Goal: Task Accomplishment & Management: Manage account settings

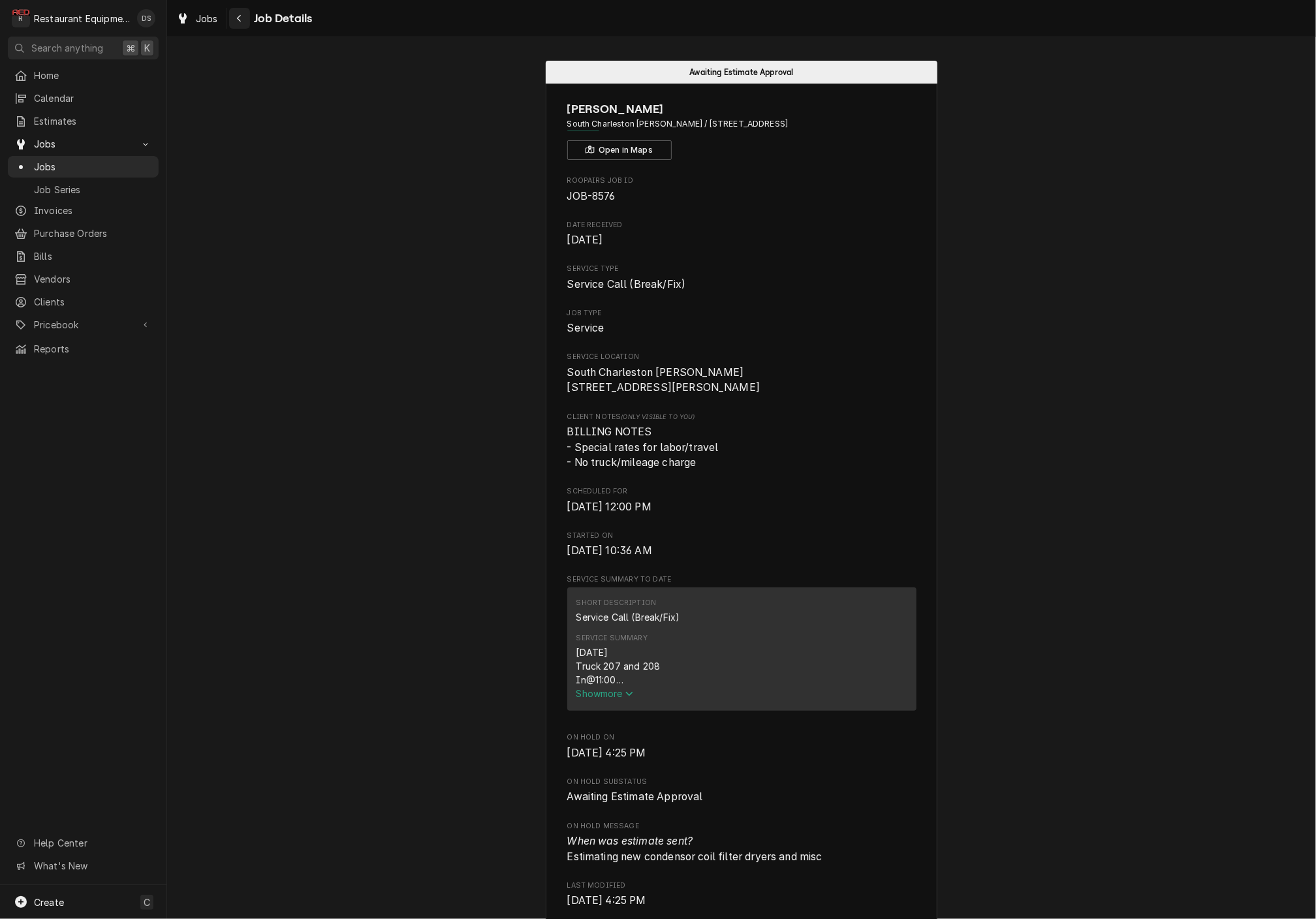
click at [237, 17] on icon "Navigate back" at bounding box center [239, 18] width 6 height 9
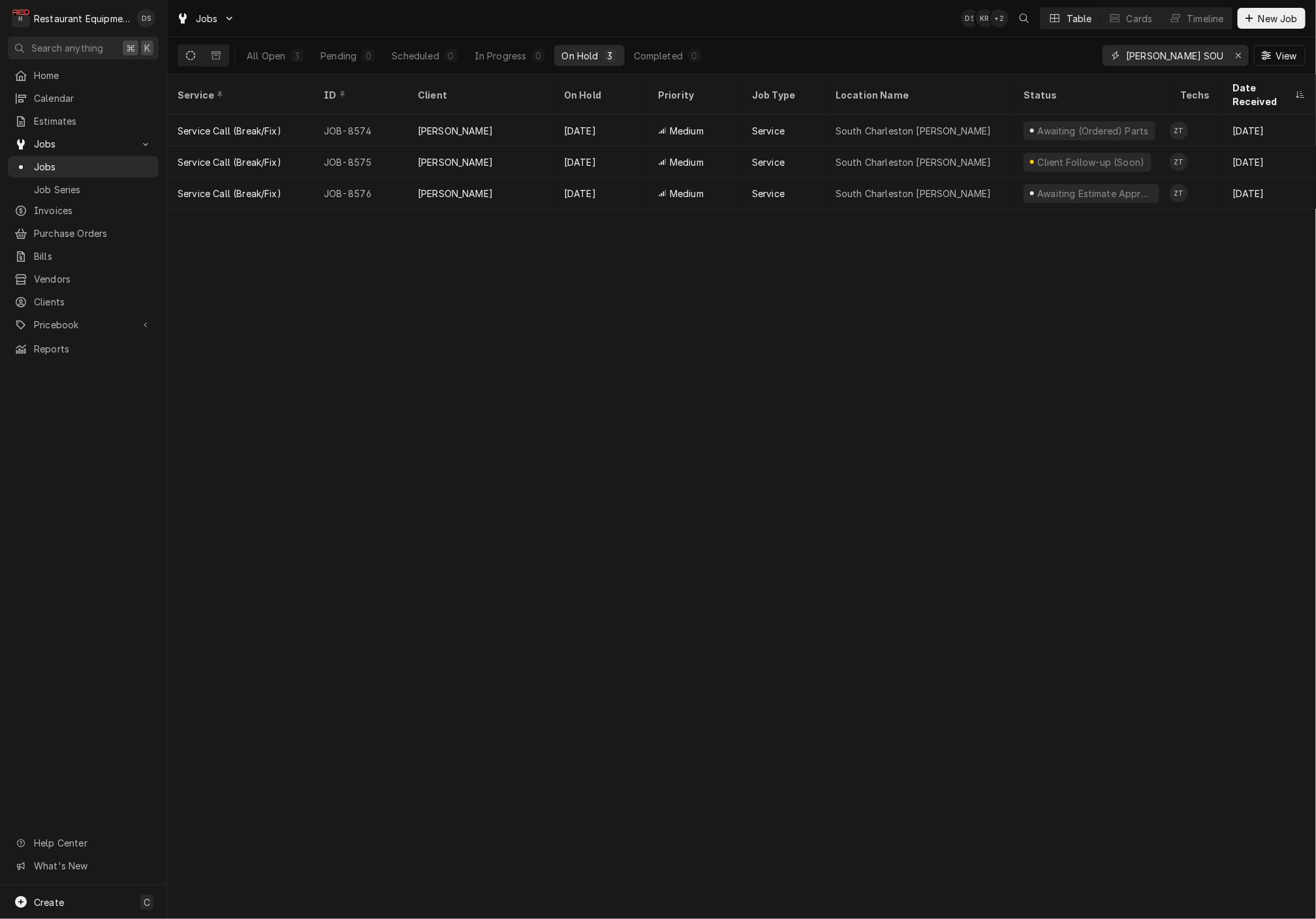
drag, startPoint x: 1242, startPoint y: 57, endPoint x: 1226, endPoint y: 58, distance: 16.0
click at [1239, 57] on icon "Erase input" at bounding box center [1238, 55] width 7 height 9
click at [1204, 58] on input "Dynamic Content Wrapper" at bounding box center [1187, 55] width 123 height 21
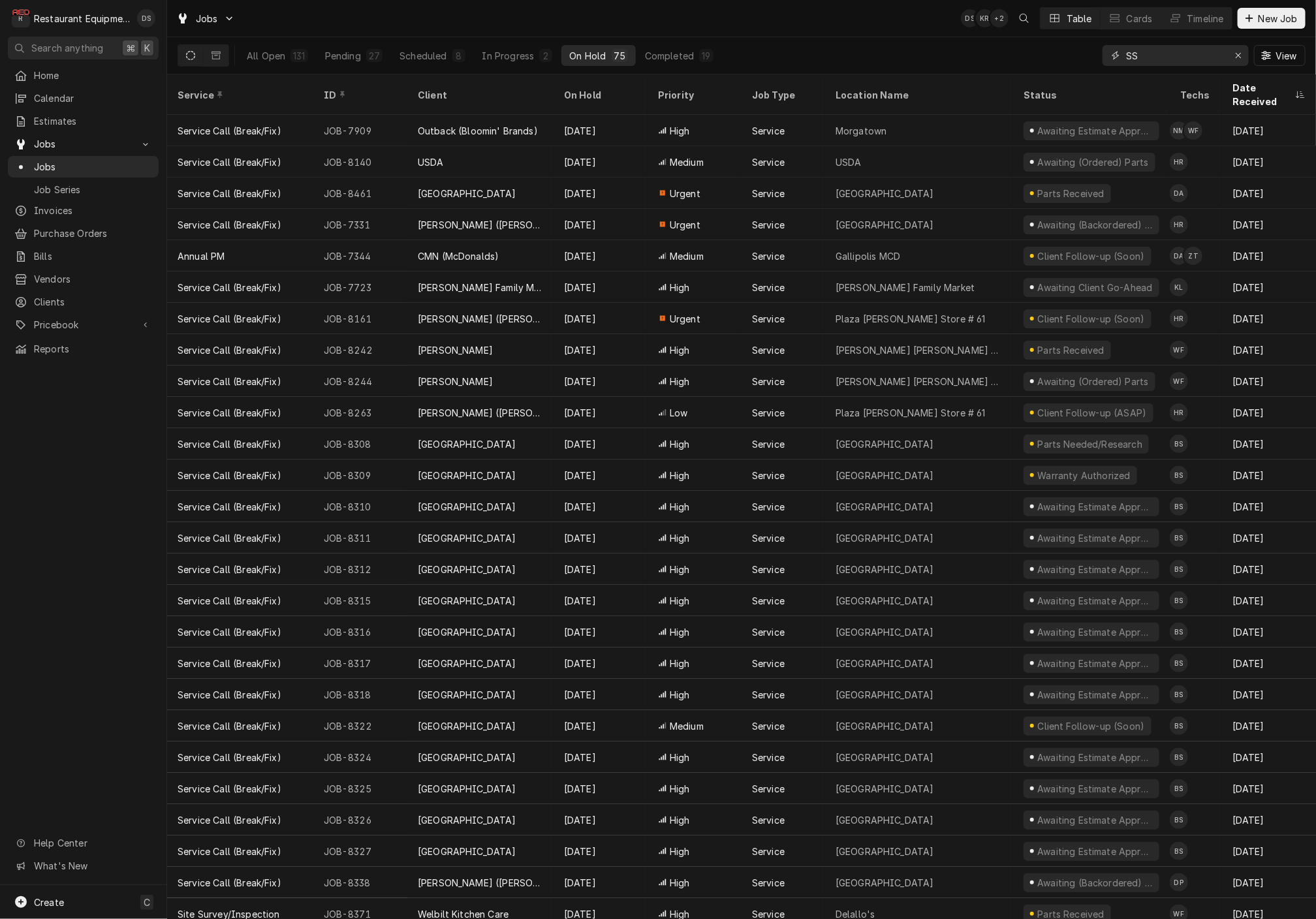
type input "S"
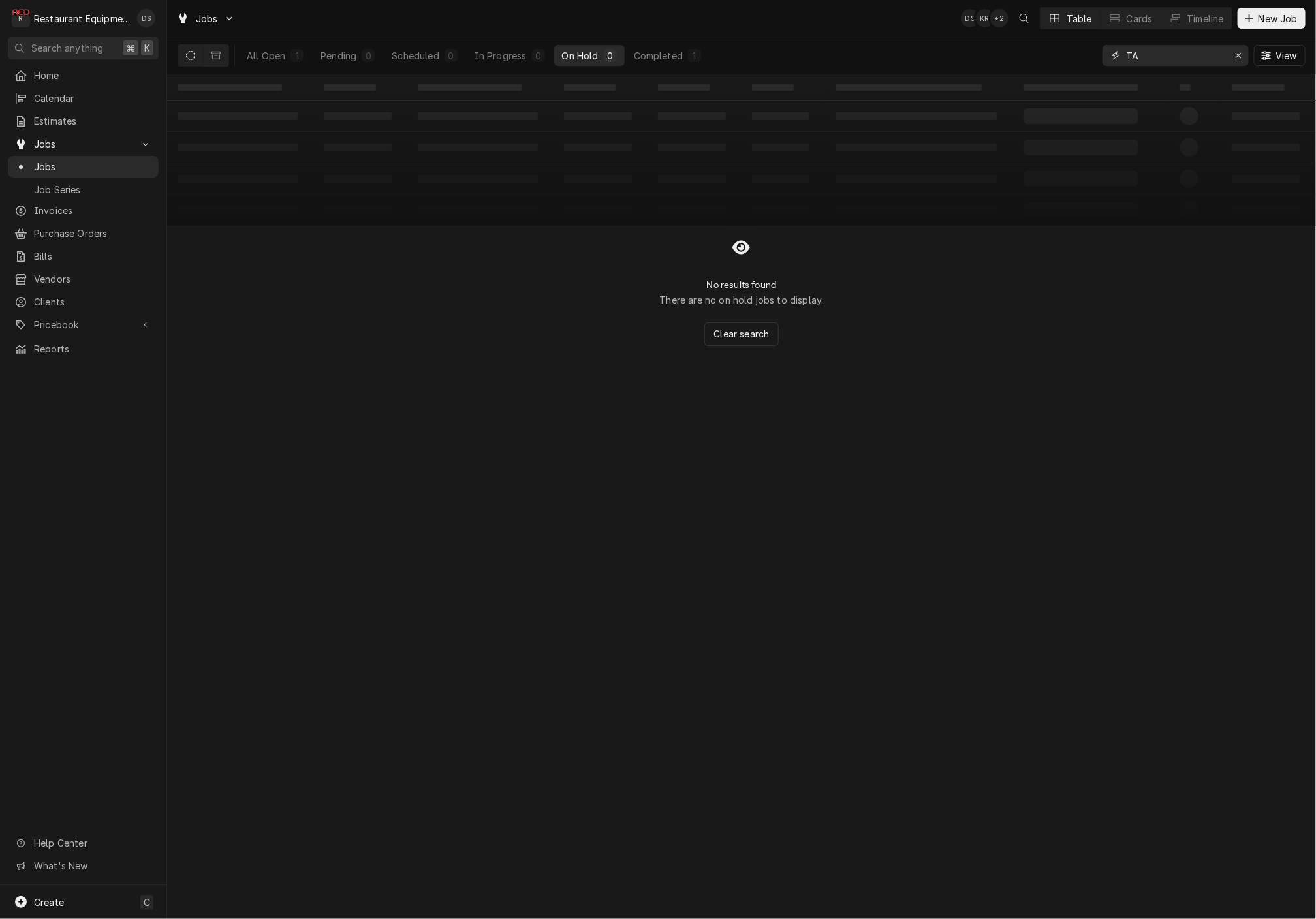
type input "T"
click at [1157, 55] on input "STARSBUCKS" at bounding box center [1175, 55] width 98 height 21
type input "STARBUCKS"
click at [282, 59] on div "All Open" at bounding box center [266, 56] width 39 height 14
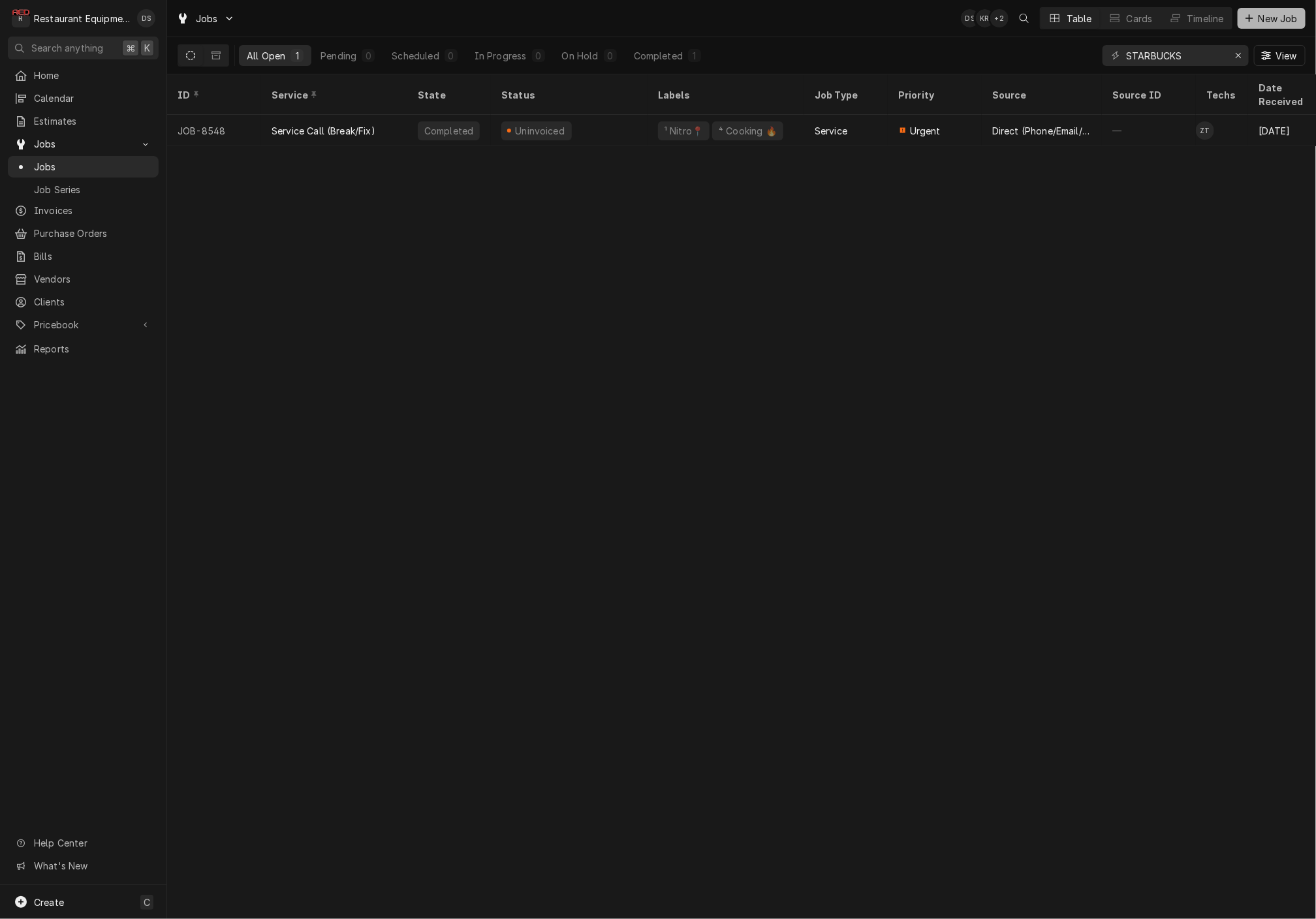
click at [1281, 18] on span "New Job" at bounding box center [1278, 19] width 44 height 14
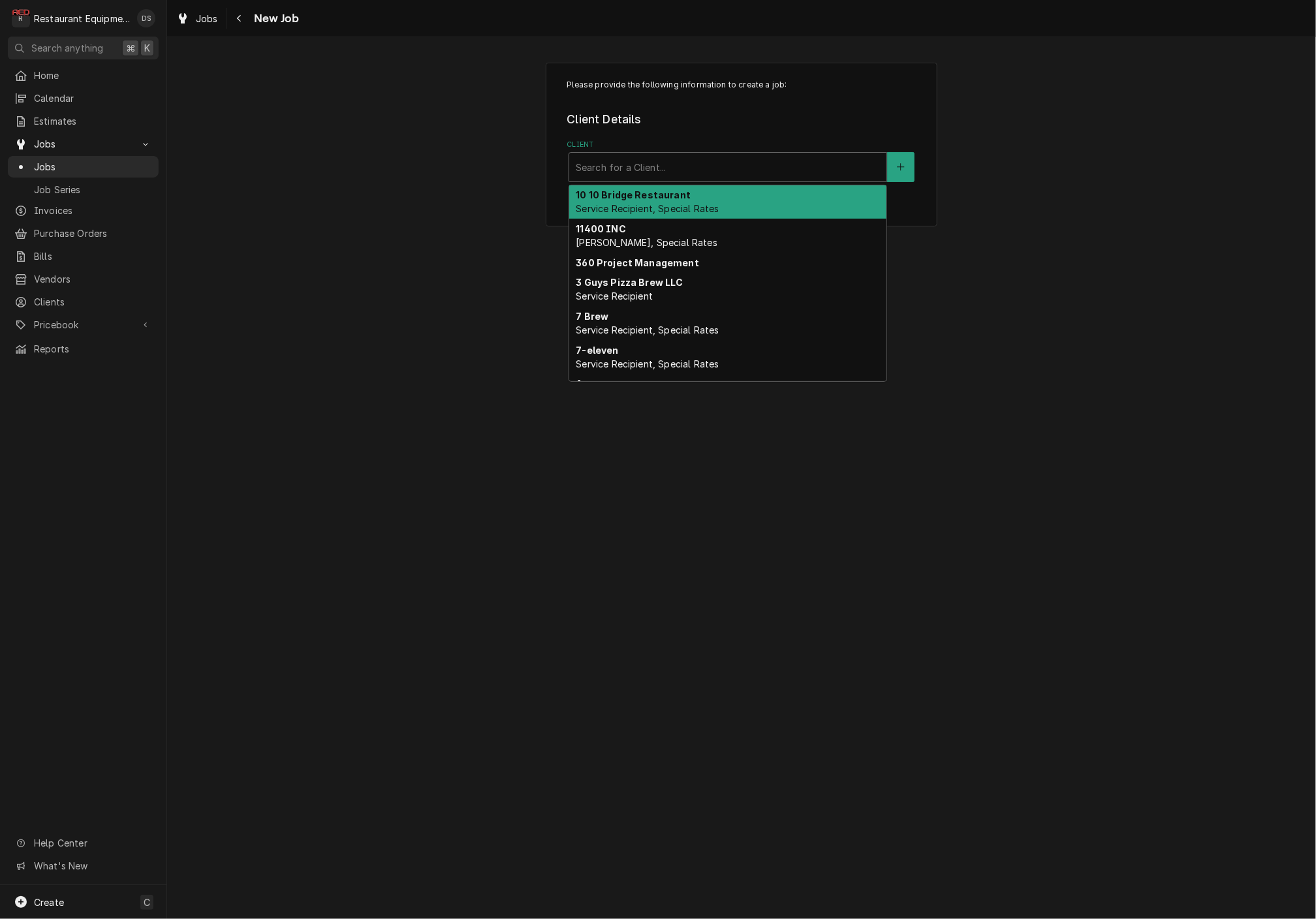
click at [714, 159] on div "Client" at bounding box center [728, 167] width 304 height 23
click at [712, 164] on div "Client" at bounding box center [728, 167] width 304 height 23
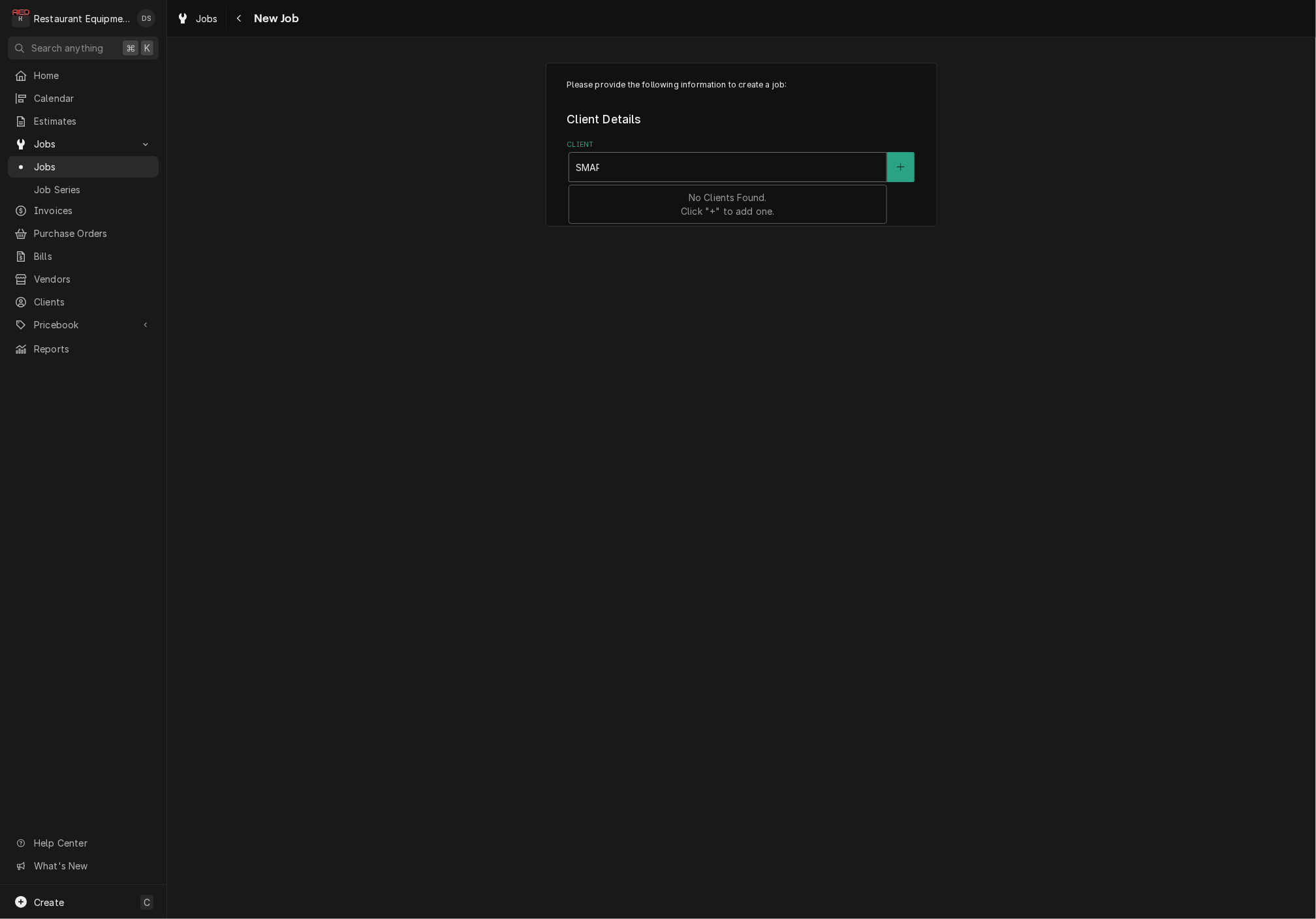
type input "SMART"
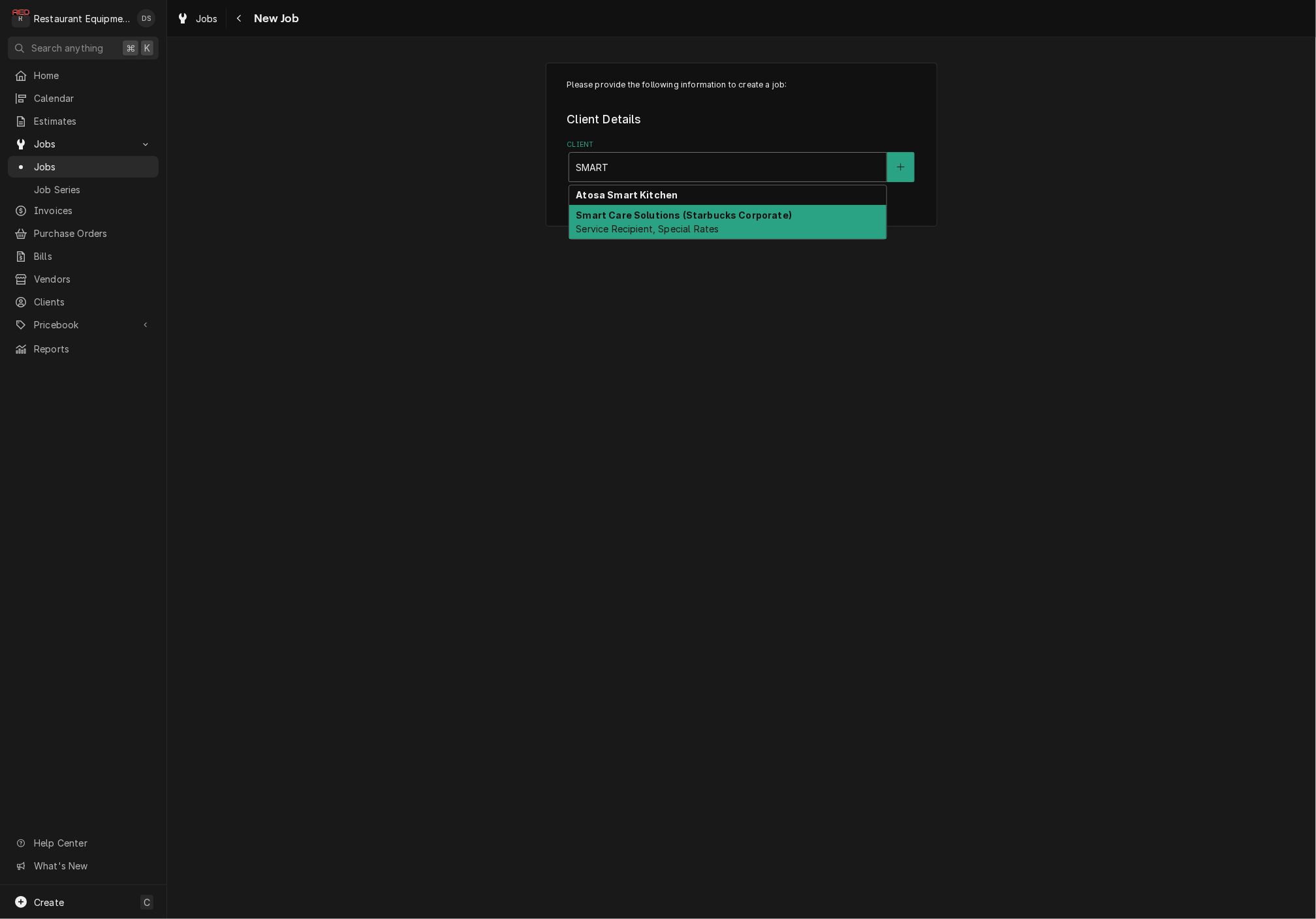
click at [681, 213] on strong "Smart Care Solutions (Starbucks Corporate)" at bounding box center [684, 215] width 216 height 11
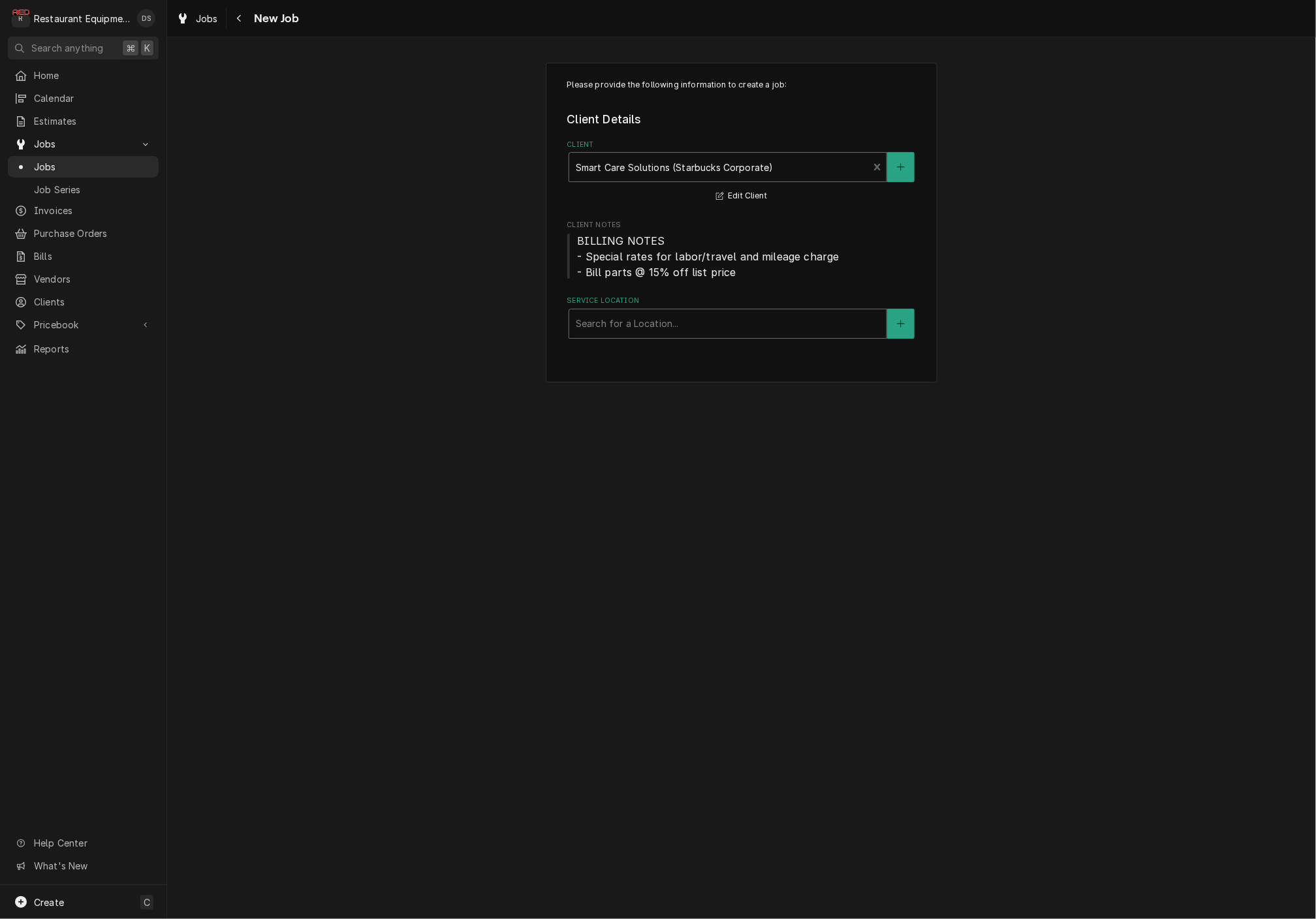
click at [677, 318] on div "Search for a Location..." at bounding box center [728, 324] width 304 height 14
type input "PRINCETON"
click at [699, 355] on div "Princeton Starbucks / 1000 Oakvale Rd, Princeton, WV 24740" at bounding box center [728, 351] width 317 height 20
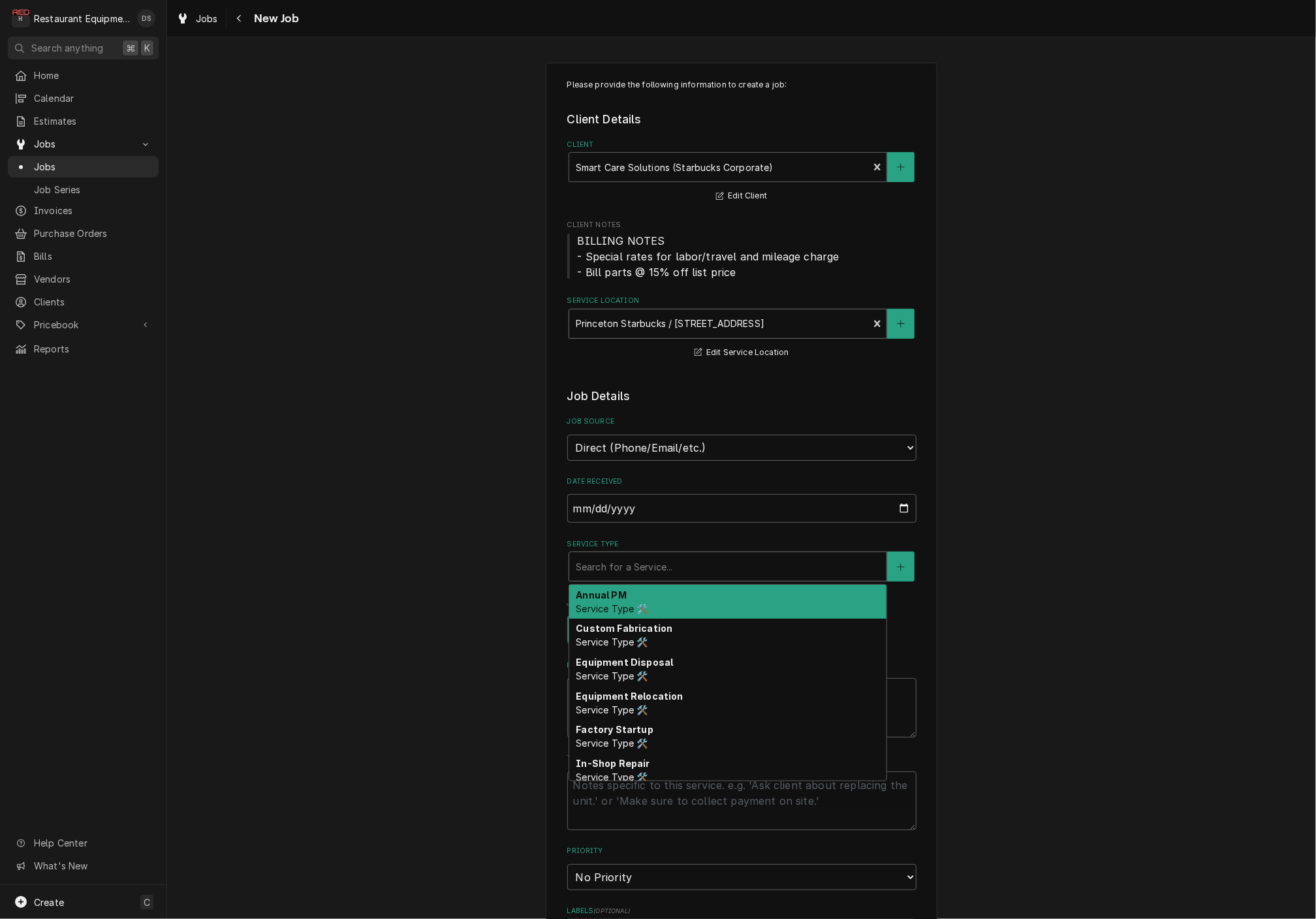
click at [675, 555] on div "Service Type" at bounding box center [728, 566] width 304 height 23
type textarea "x"
type input "B"
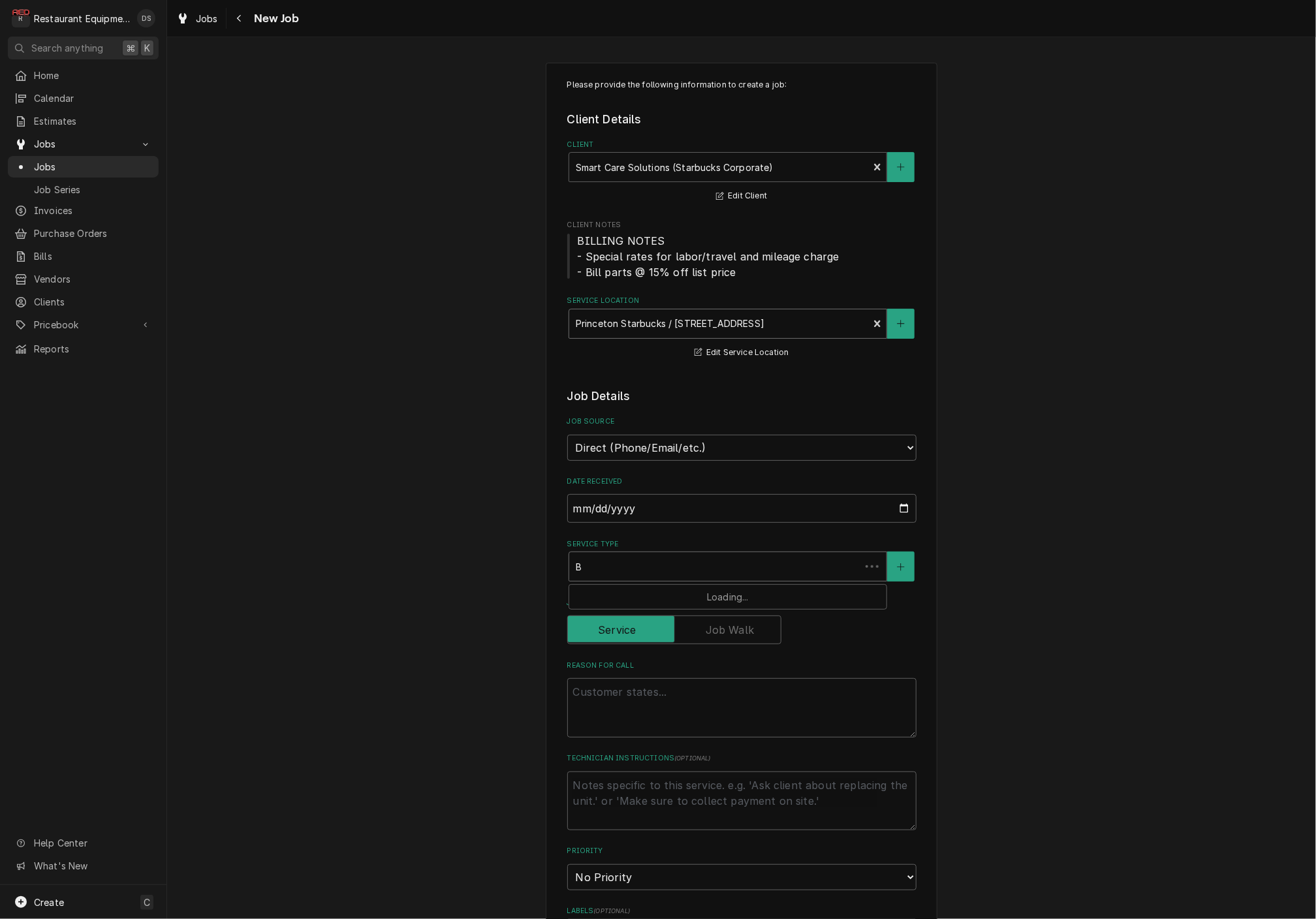
type textarea "x"
type input "BR"
type textarea "x"
type input "BRE"
type textarea "x"
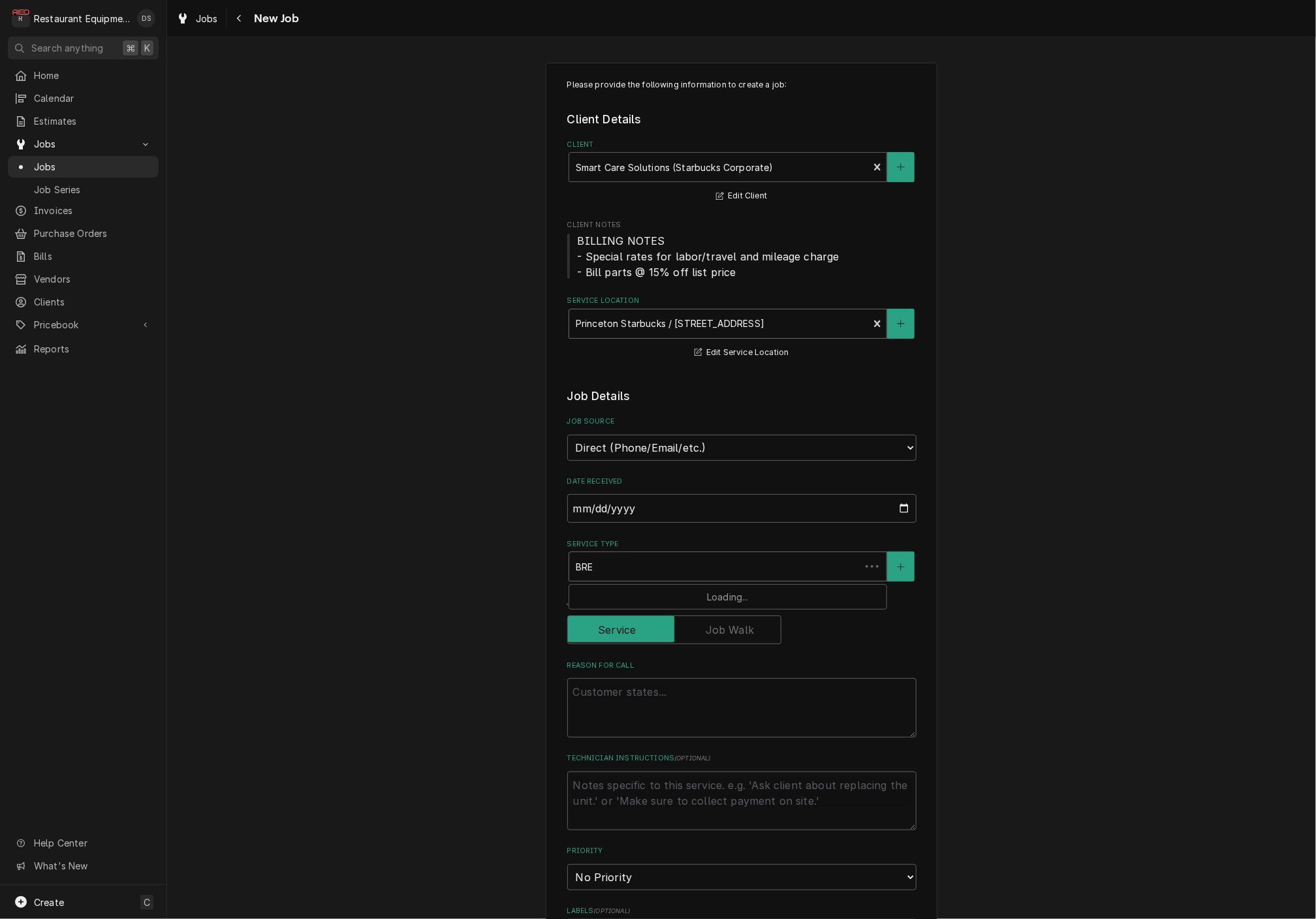
type input "BREA"
click at [684, 590] on strong "Service Call (Break/Fix)" at bounding box center [631, 595] width 111 height 11
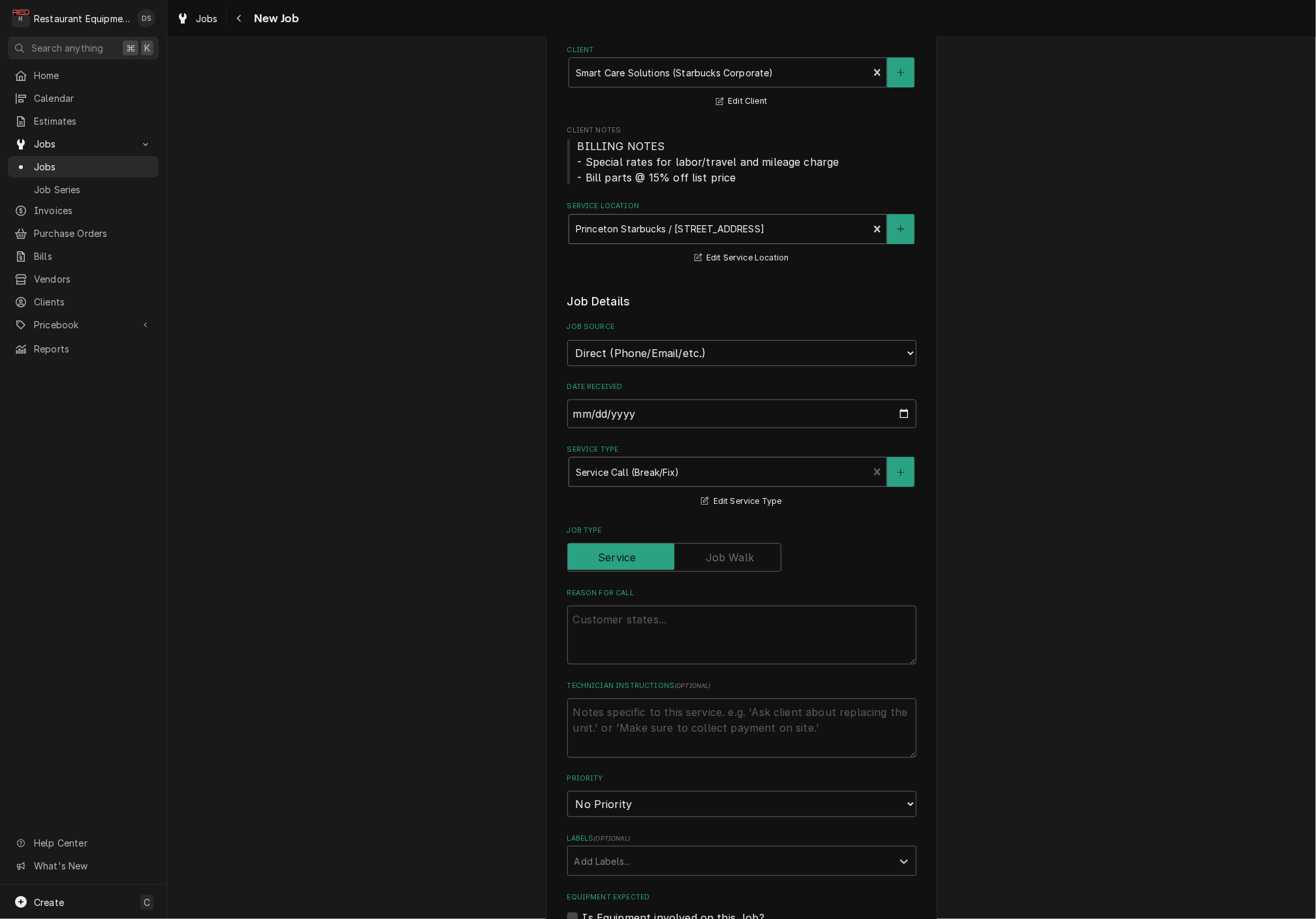
scroll to position [95, 0]
click at [654, 606] on textarea "Reason For Call" at bounding box center [741, 635] width 349 height 59
paste textarea "The problem was reported as follows: Asset: Cooking Equipment> Warming Cabinet>…"
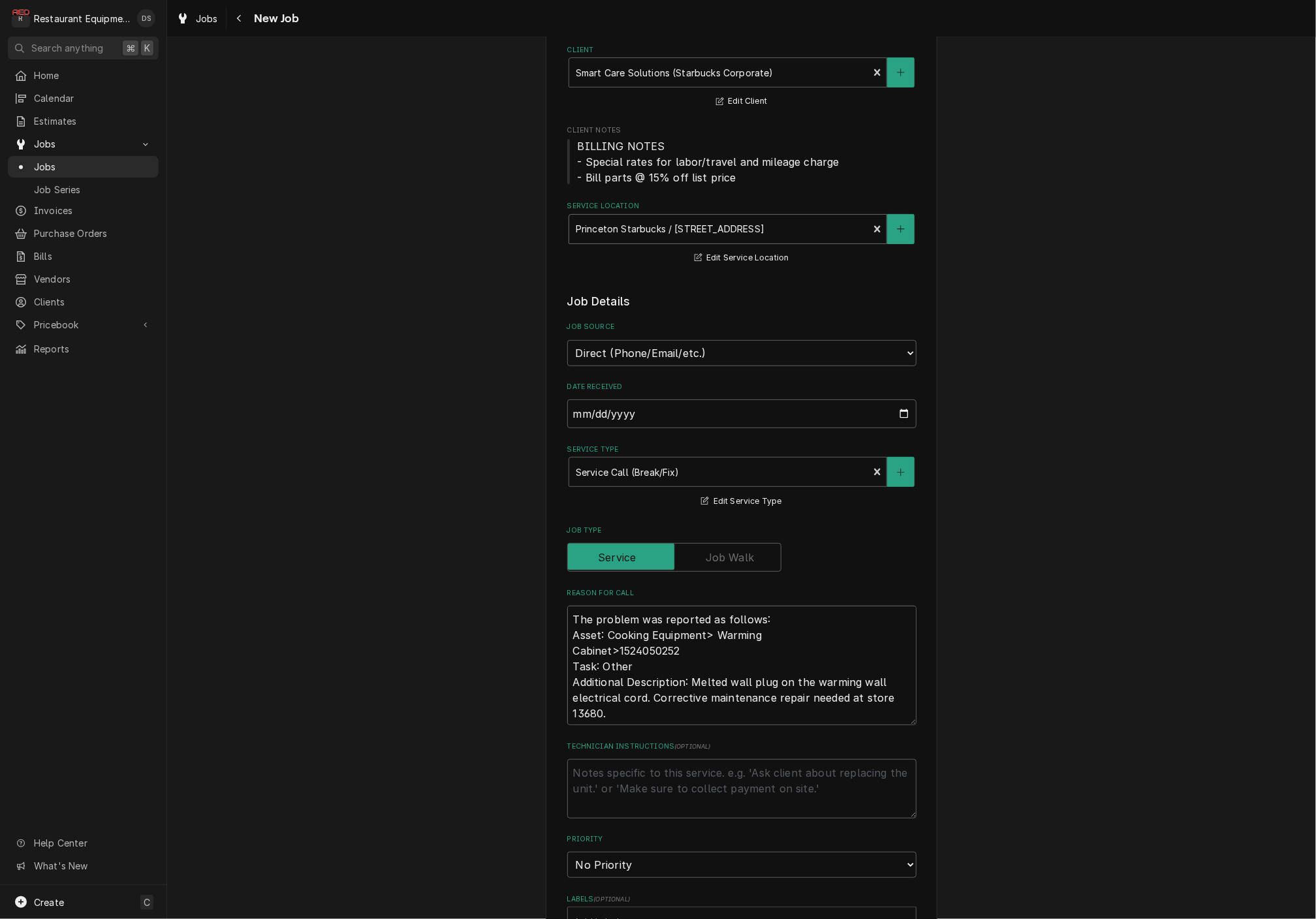
type textarea "x"
type textarea "The problem was reported as follows: Asset: Cooking Equipment> Warming Cabinet>…"
type textarea "x"
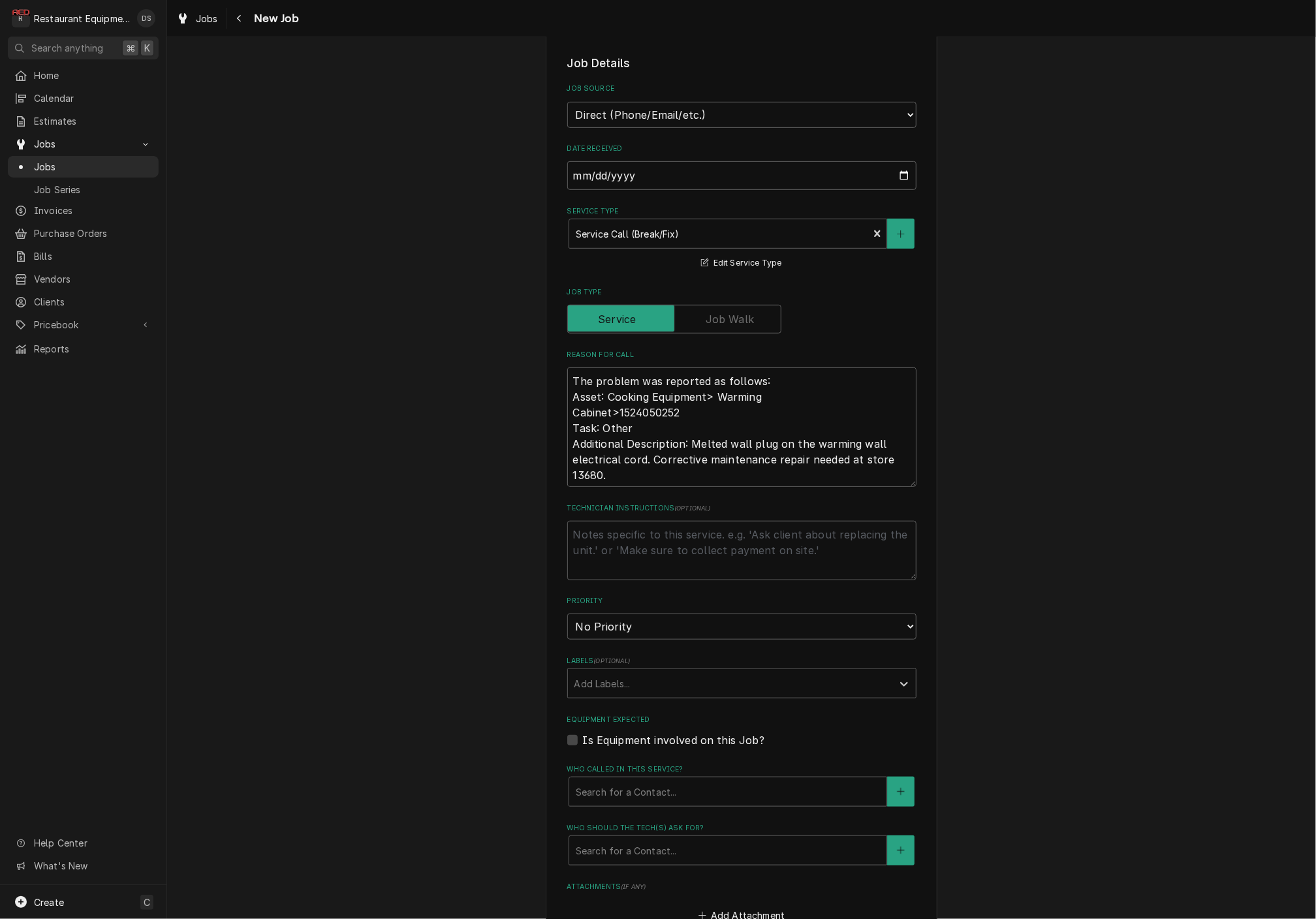
scroll to position [351, 0]
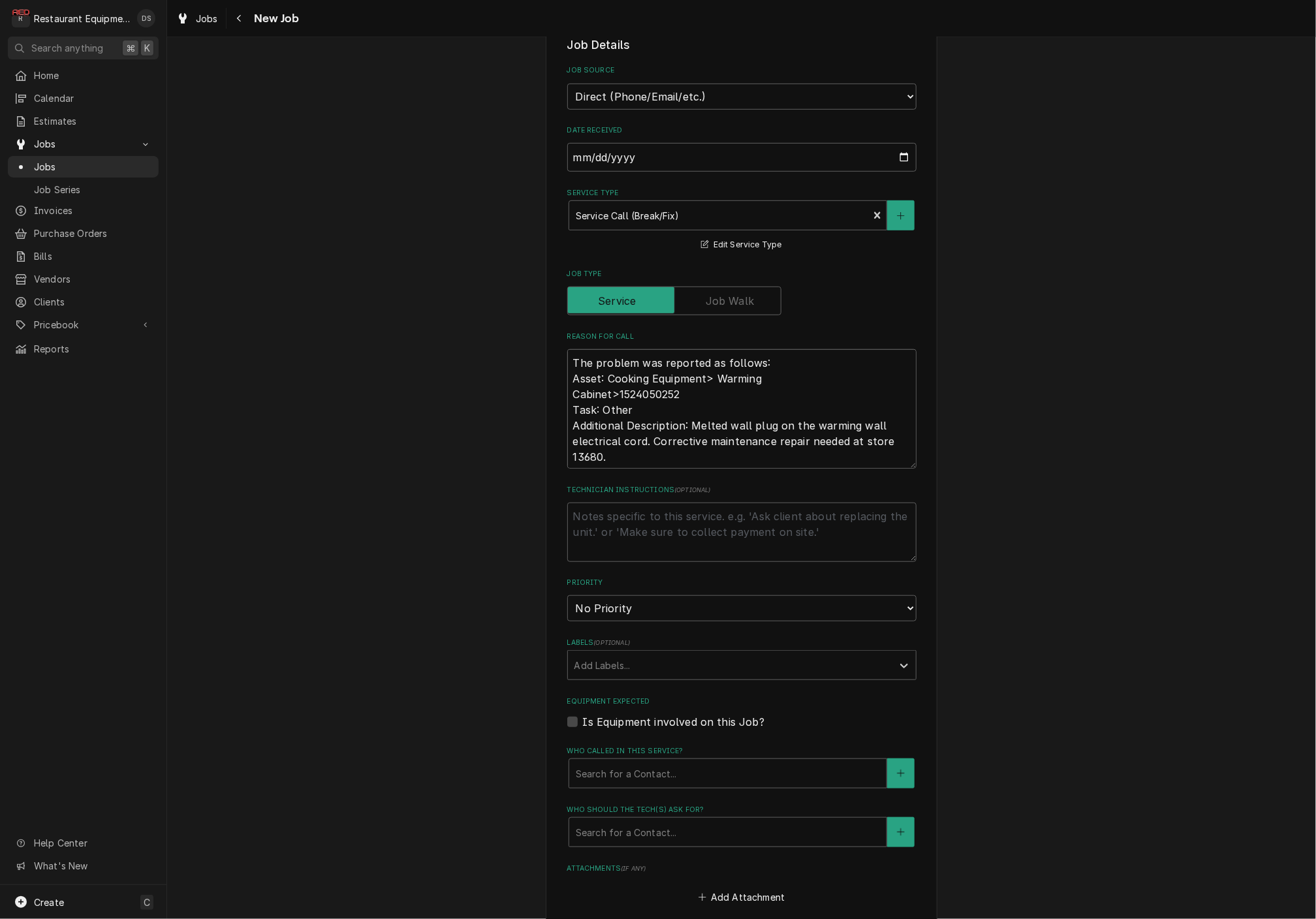
type textarea "The problem was reported as follows: Asset: Cooking Equipment> Warming Cabinet>…"
select select "1"
click at [659, 653] on div "Labels" at bounding box center [730, 665] width 311 height 23
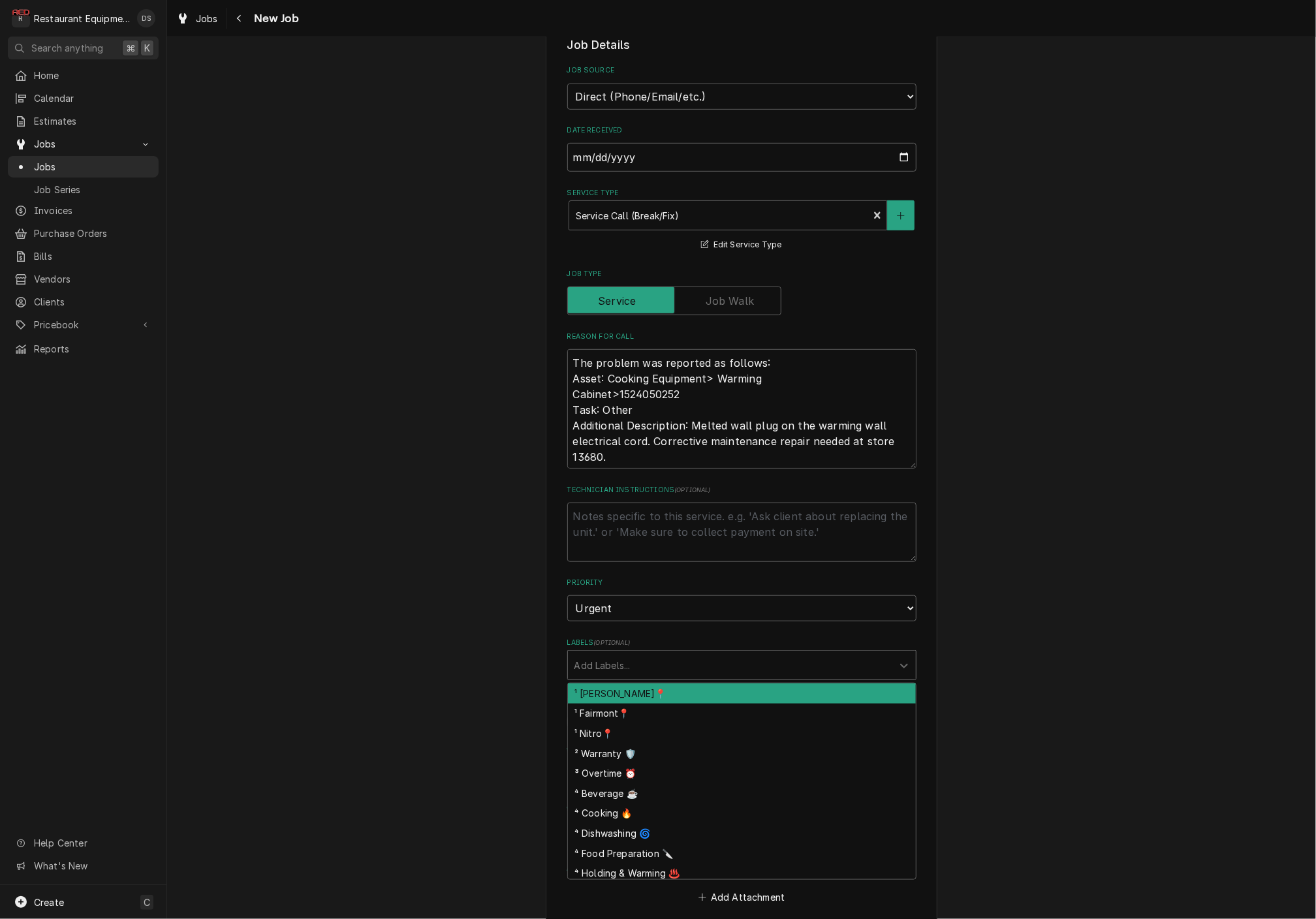
click at [646, 684] on div "¹ Beckley📍" at bounding box center [741, 693] width 348 height 20
click at [679, 653] on div "Labels" at bounding box center [773, 665] width 189 height 23
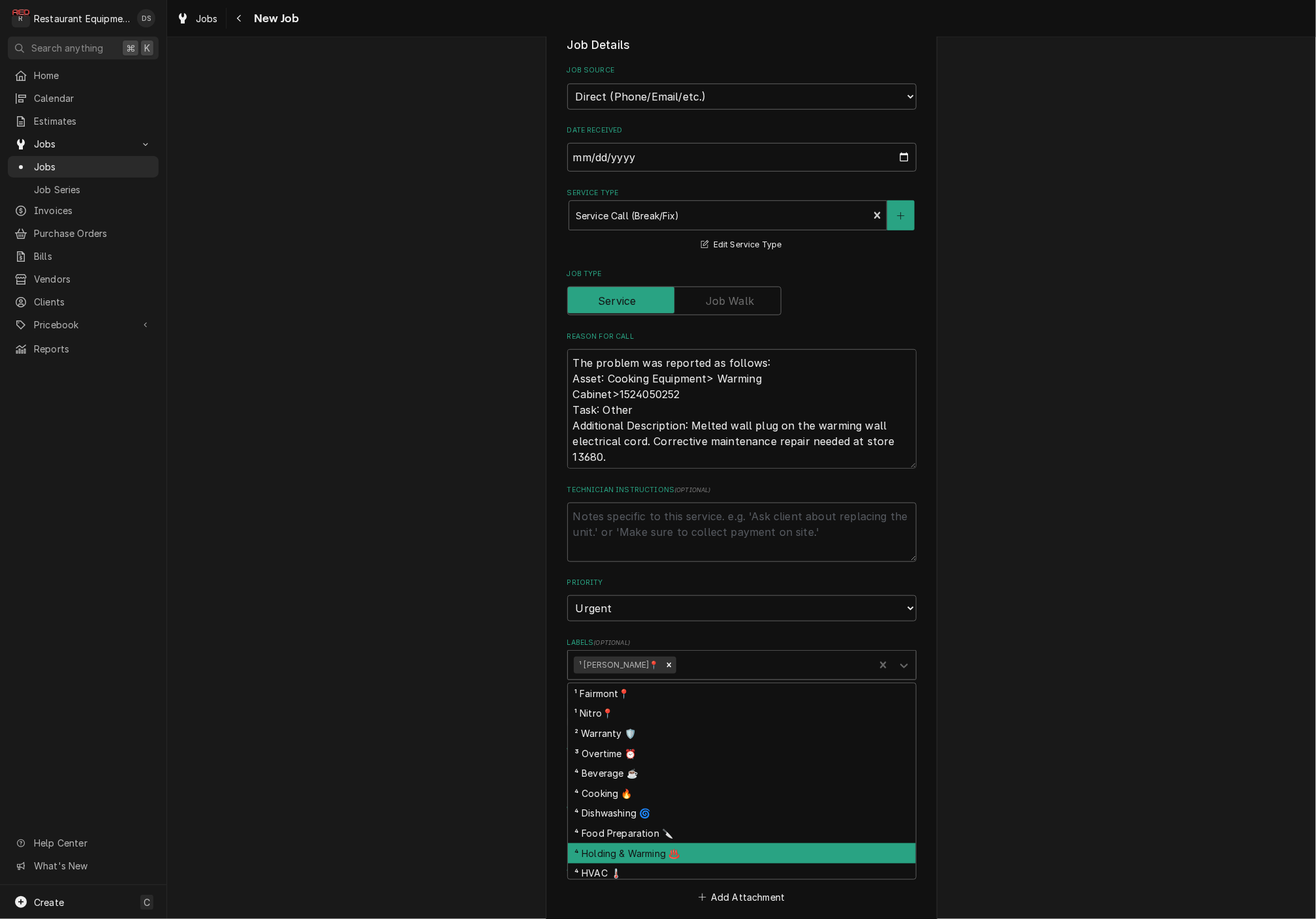
click at [656, 844] on div "⁴ Holding & Warming ♨️" at bounding box center [741, 853] width 348 height 20
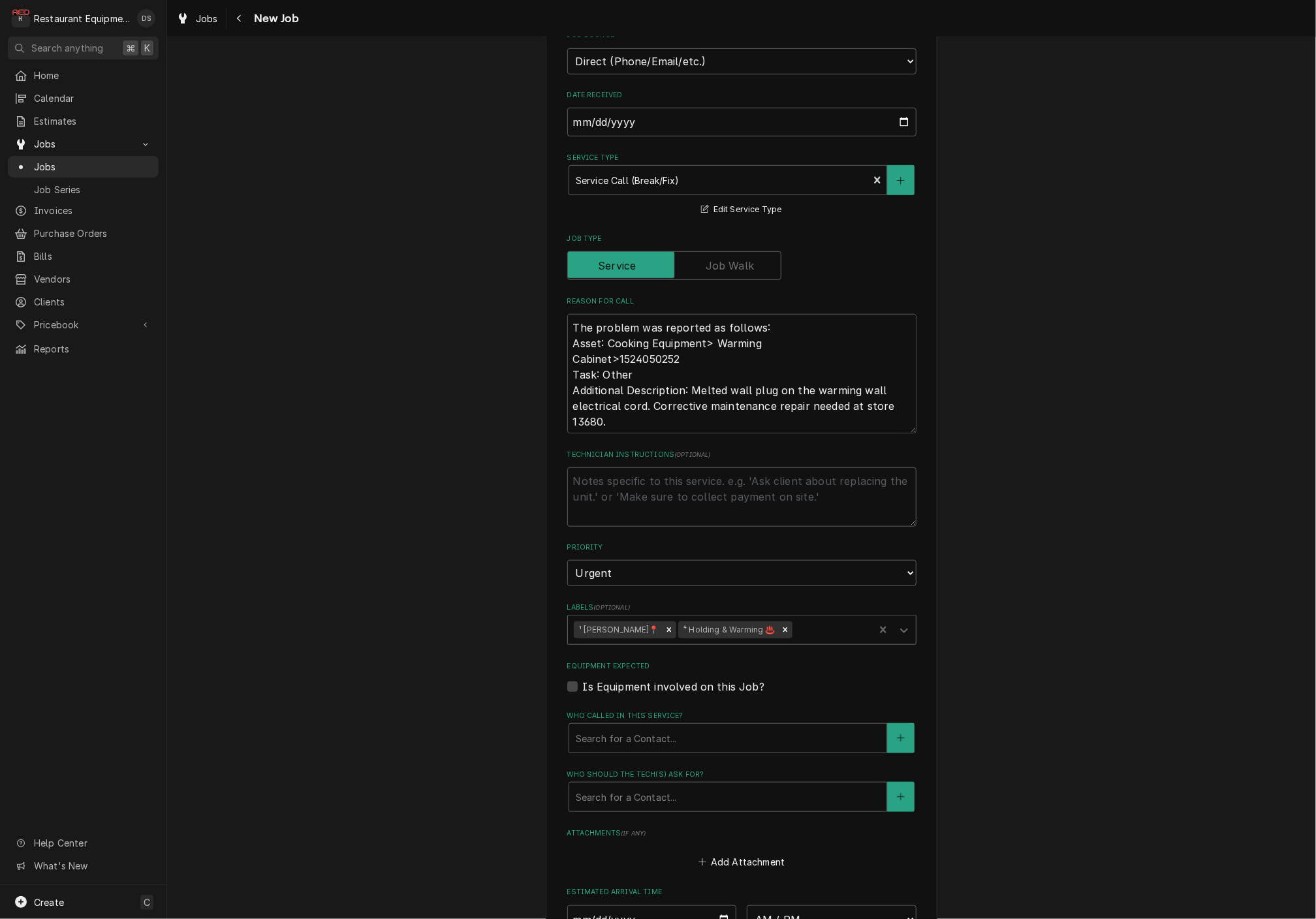
scroll to position [393, 0]
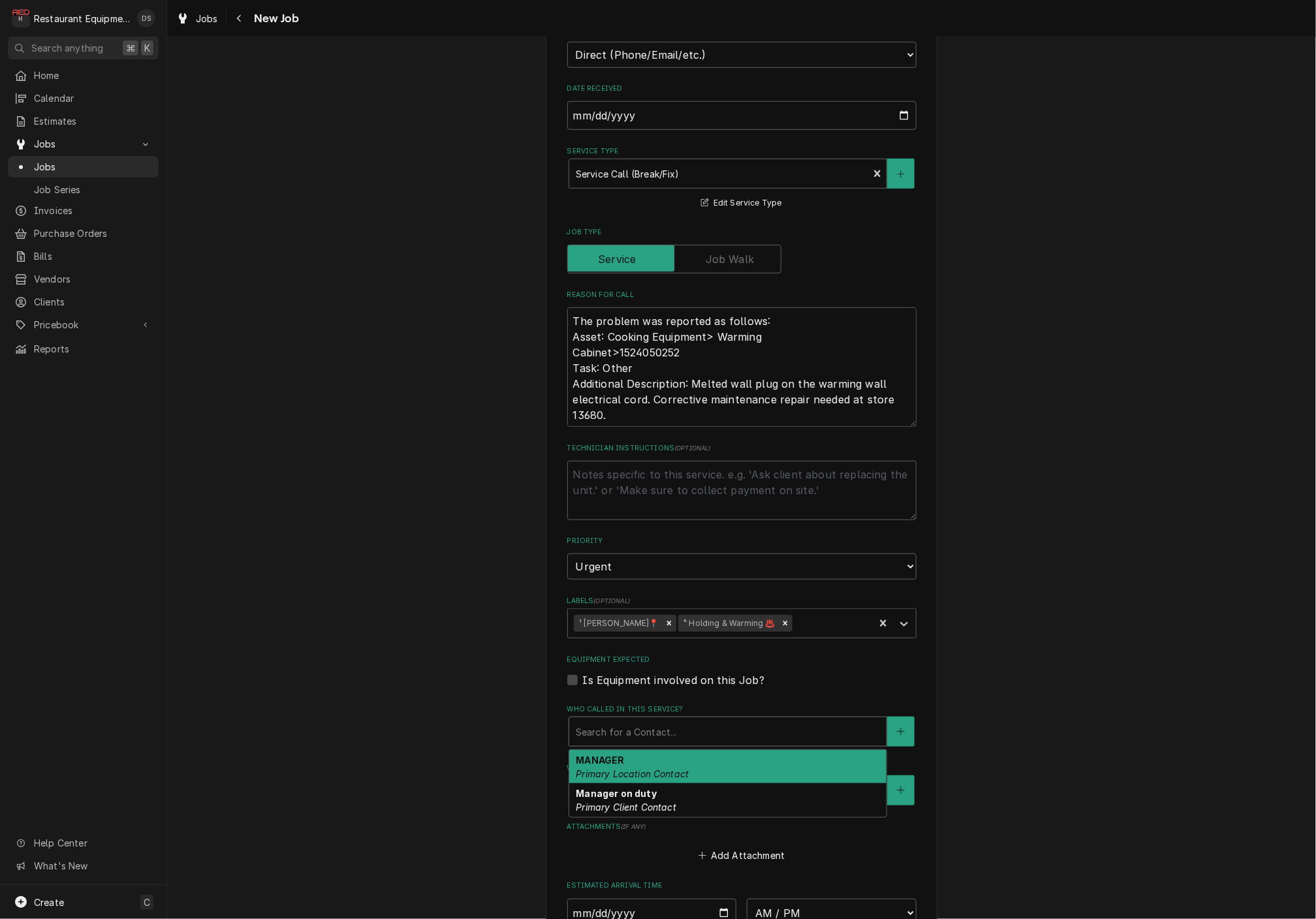
click at [688, 720] on div "Who called in this service?" at bounding box center [728, 732] width 304 height 23
click at [673, 769] on em "Primary Location Contact" at bounding box center [632, 774] width 113 height 11
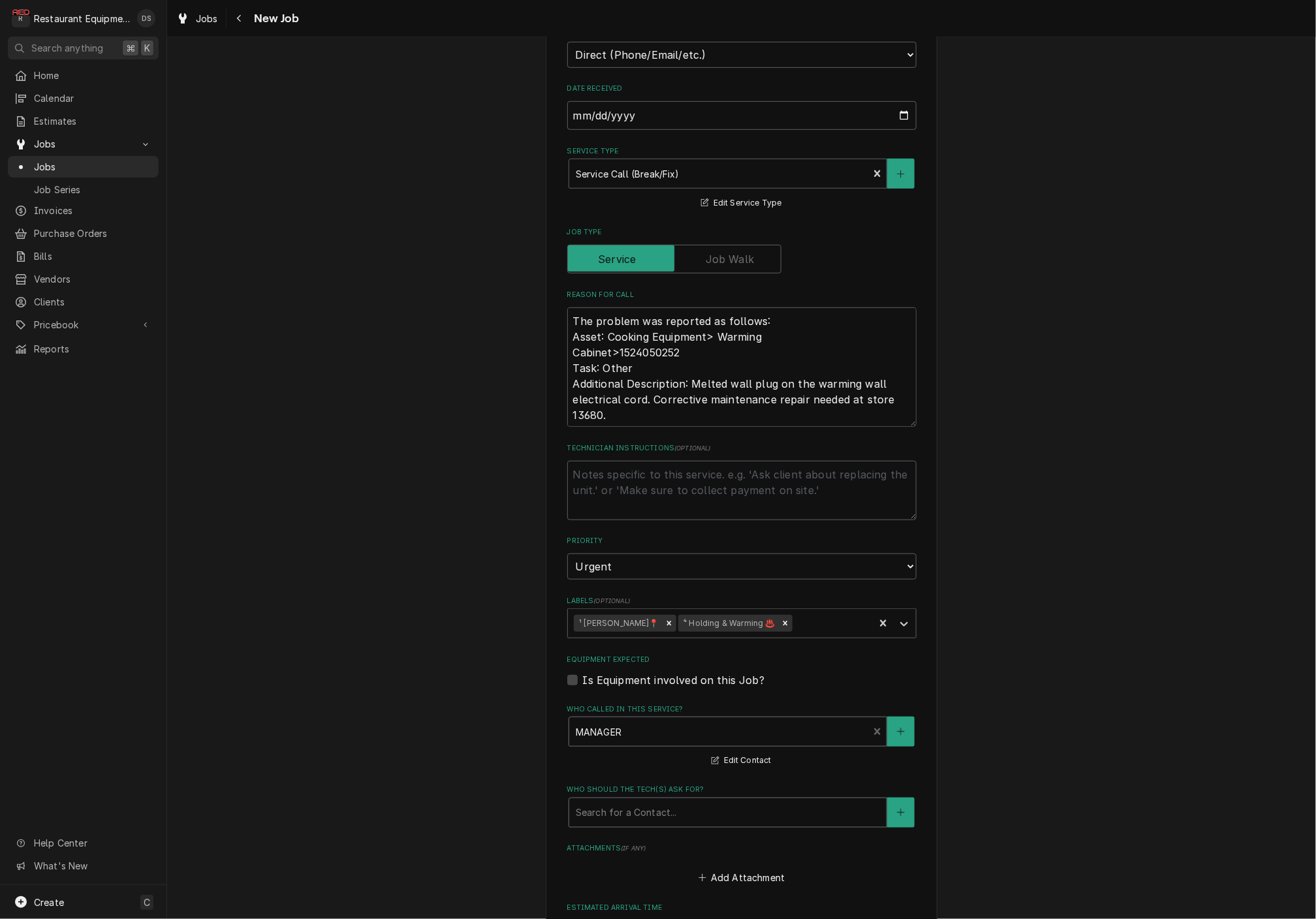
click at [668, 806] on div "Search for a Contact..." at bounding box center [728, 813] width 304 height 14
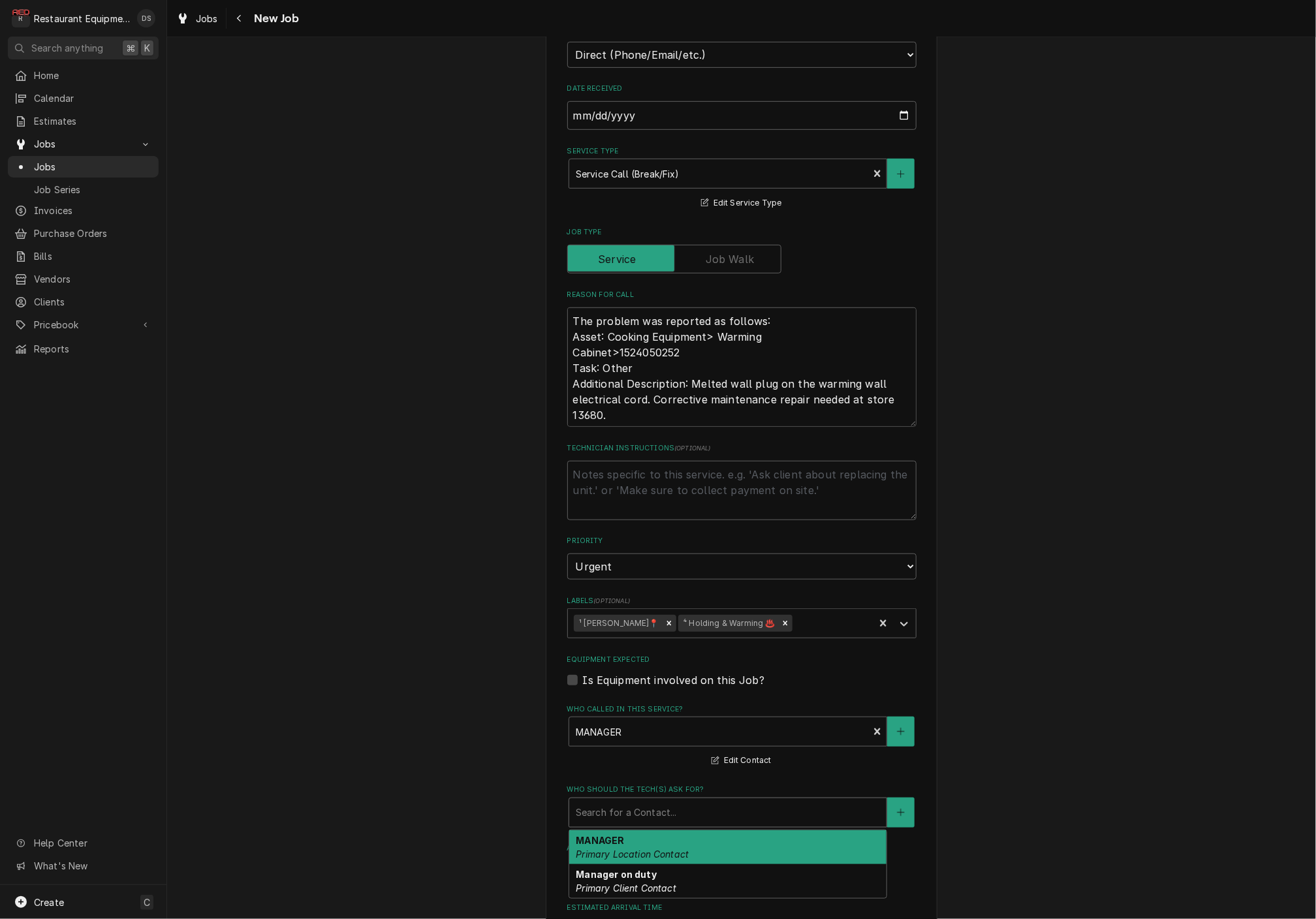
click at [665, 831] on div "MANAGER Primary Location Contact" at bounding box center [728, 847] width 317 height 34
type textarea "x"
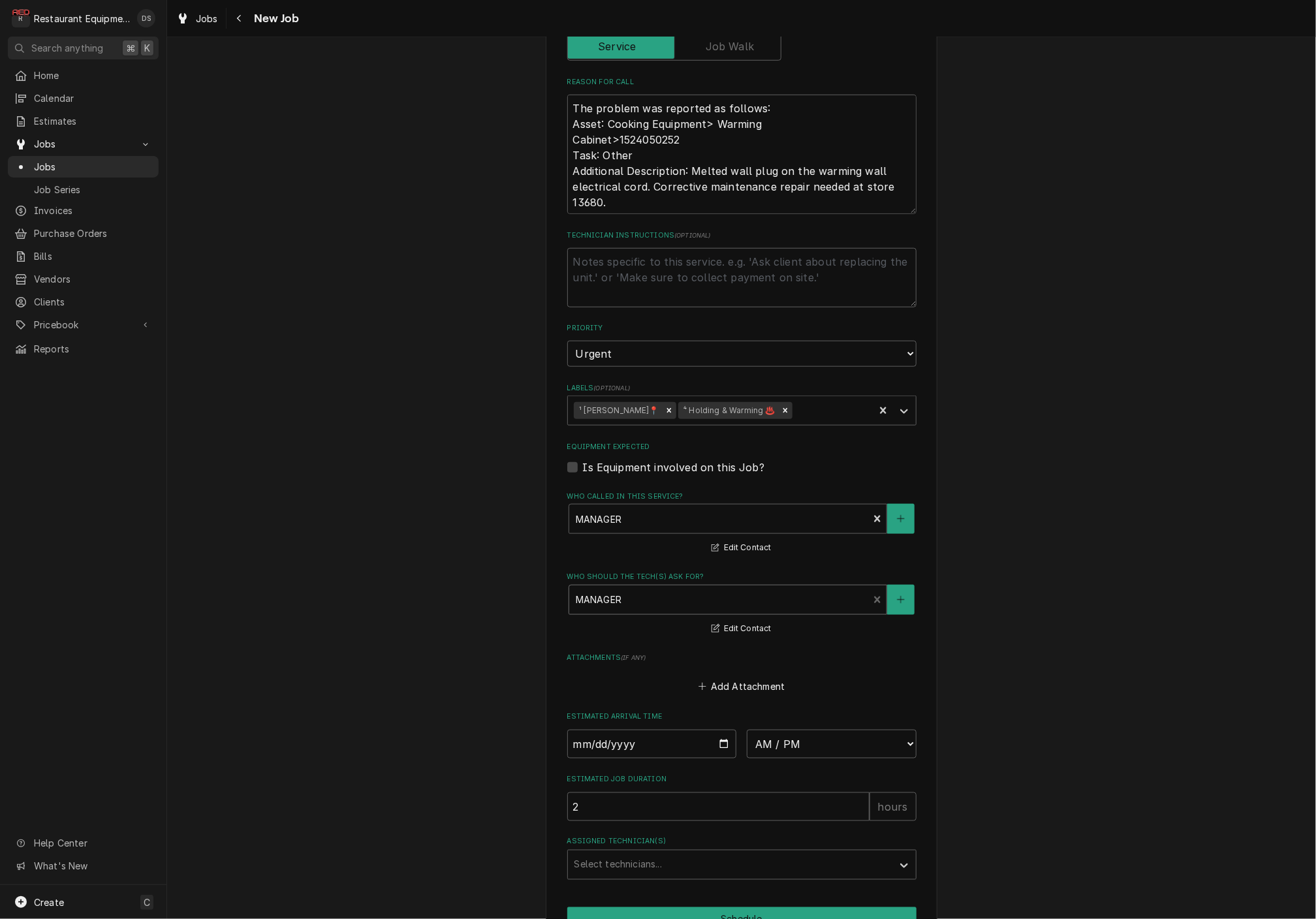
scroll to position [623, 0]
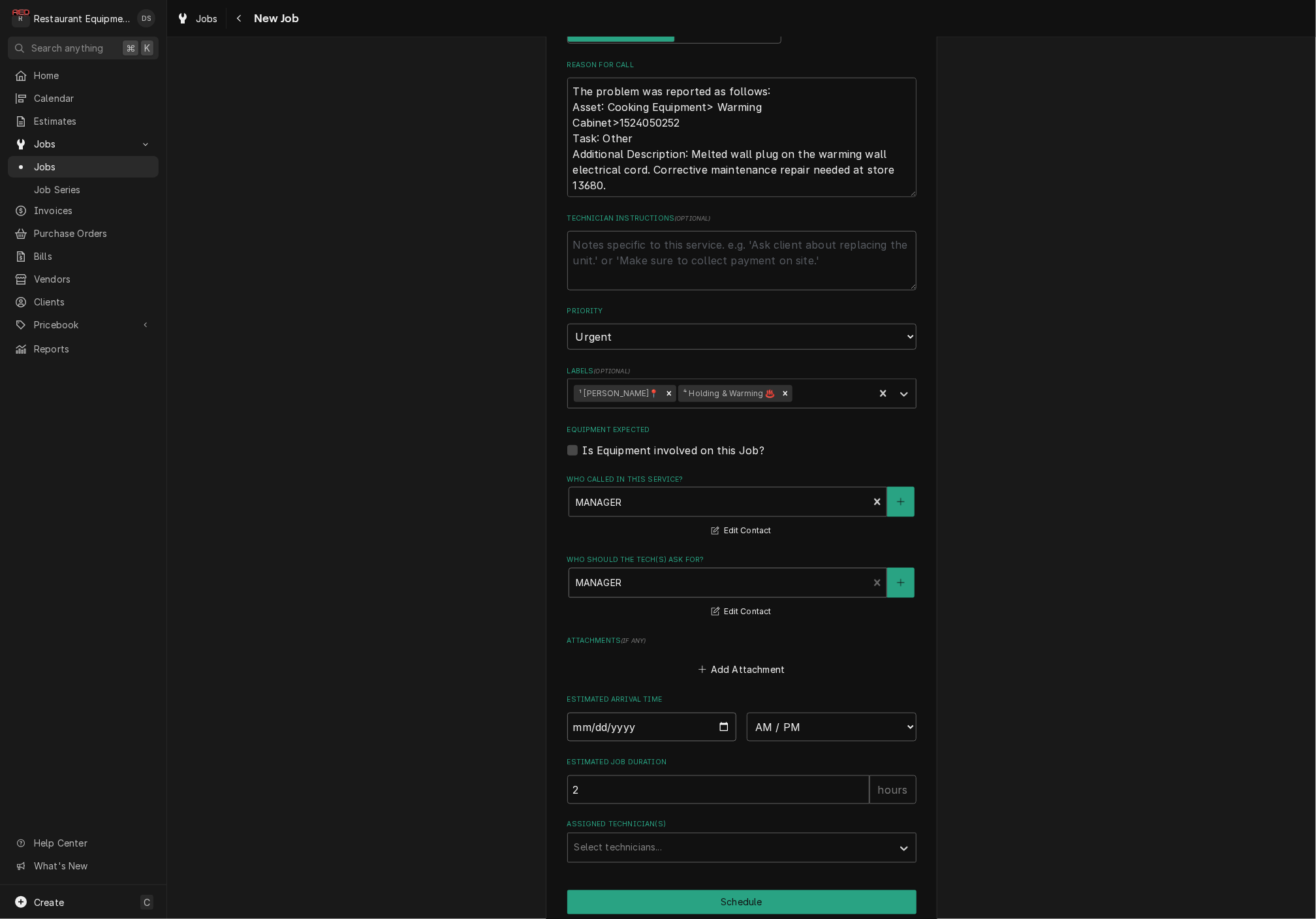
click at [628, 713] on input "Date" at bounding box center [652, 727] width 170 height 29
type input "2025-08-20"
type textarea "x"
select select "08:15:00"
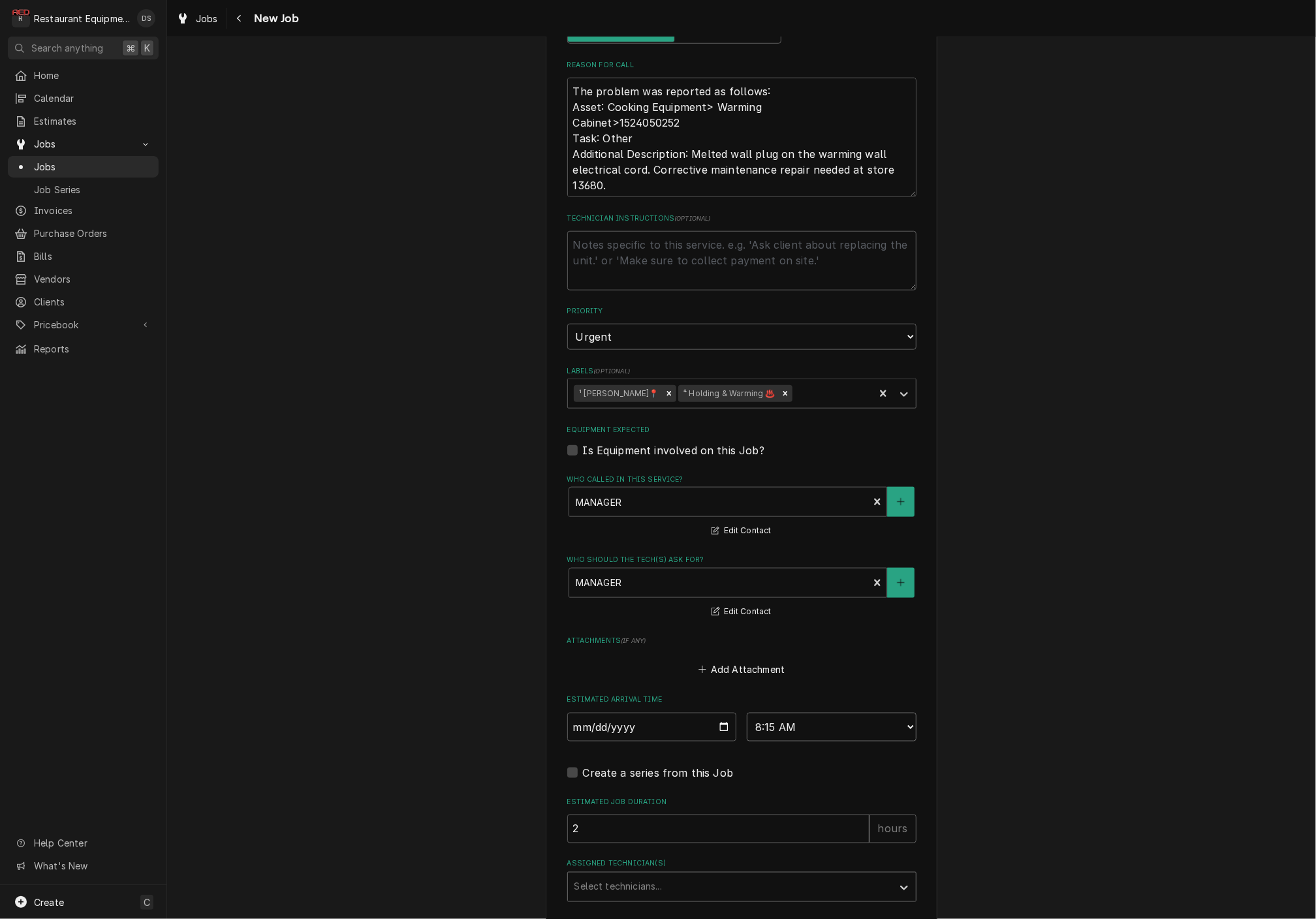
type textarea "x"
drag, startPoint x: 710, startPoint y: 850, endPoint x: 717, endPoint y: 848, distance: 7.3
click at [710, 876] on div "Assigned Technician(s)" at bounding box center [730, 887] width 311 height 23
type input "DO"
click at [665, 905] on div "Donovan Pruitt" at bounding box center [741, 915] width 348 height 20
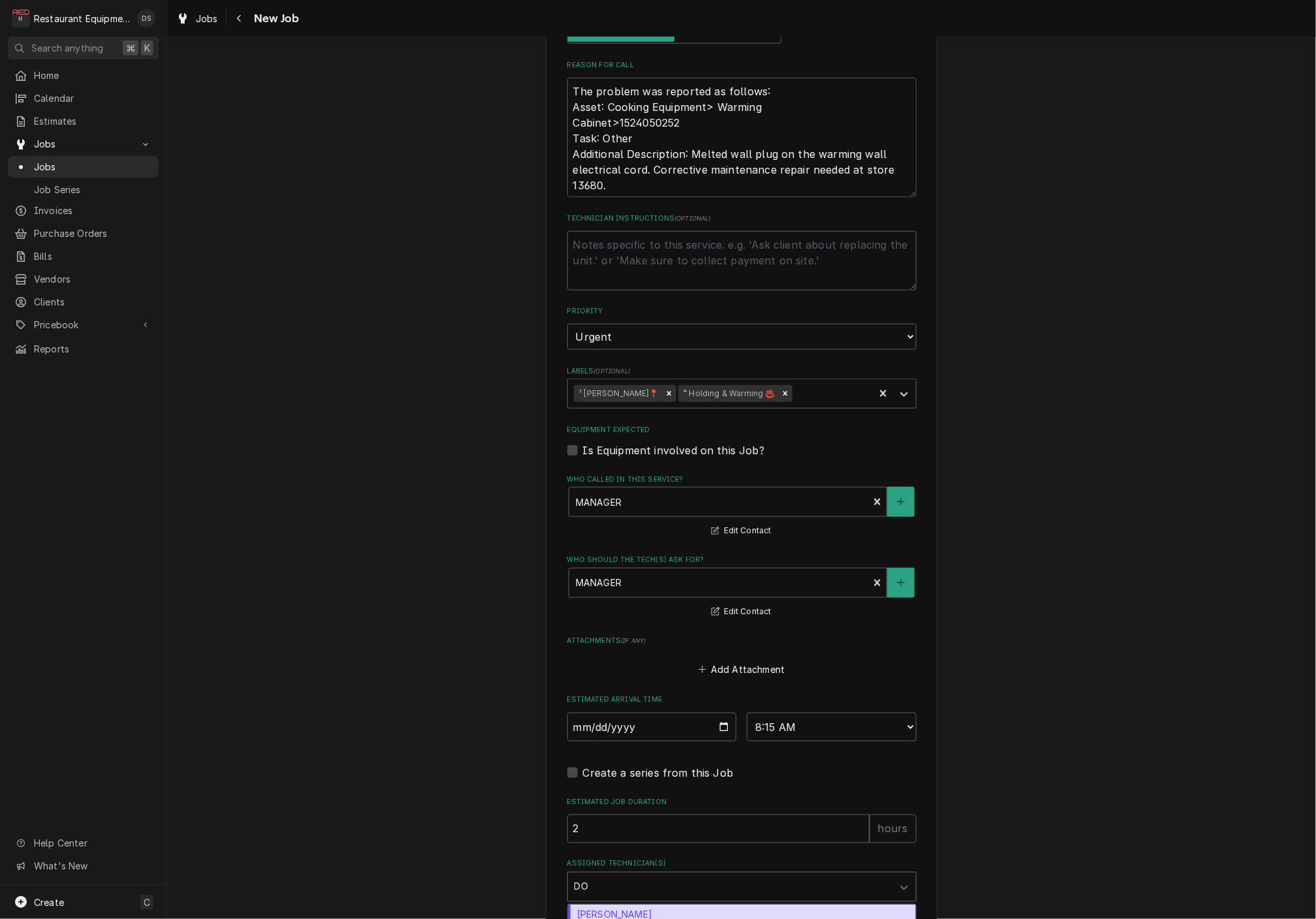
type textarea "x"
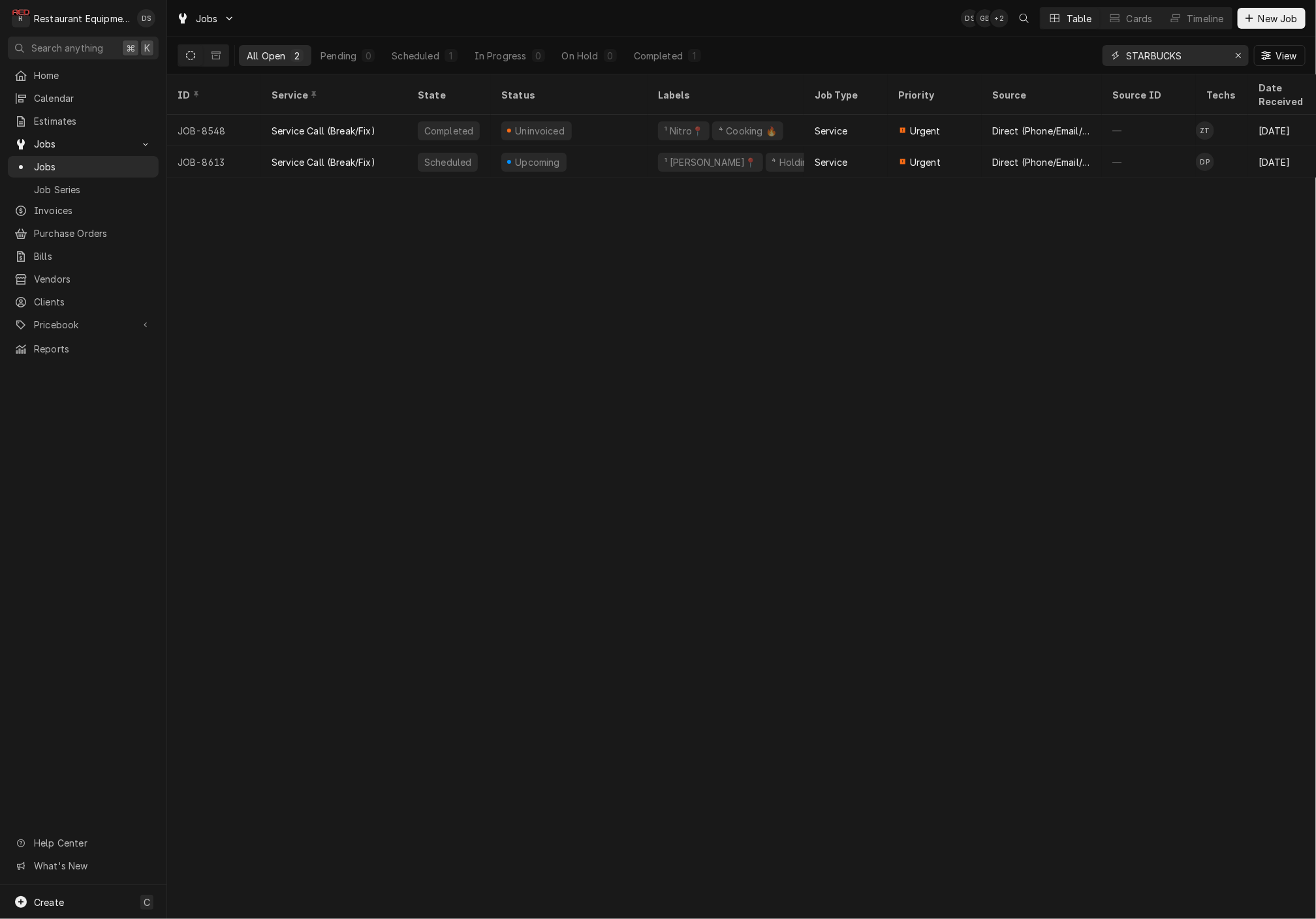
click at [1238, 57] on icon "Erase input" at bounding box center [1238, 55] width 7 height 9
click at [1224, 57] on input "Dynamic Content Wrapper" at bounding box center [1175, 55] width 98 height 21
click at [1199, 57] on input "Dynamic Content Wrapper" at bounding box center [1187, 55] width 123 height 21
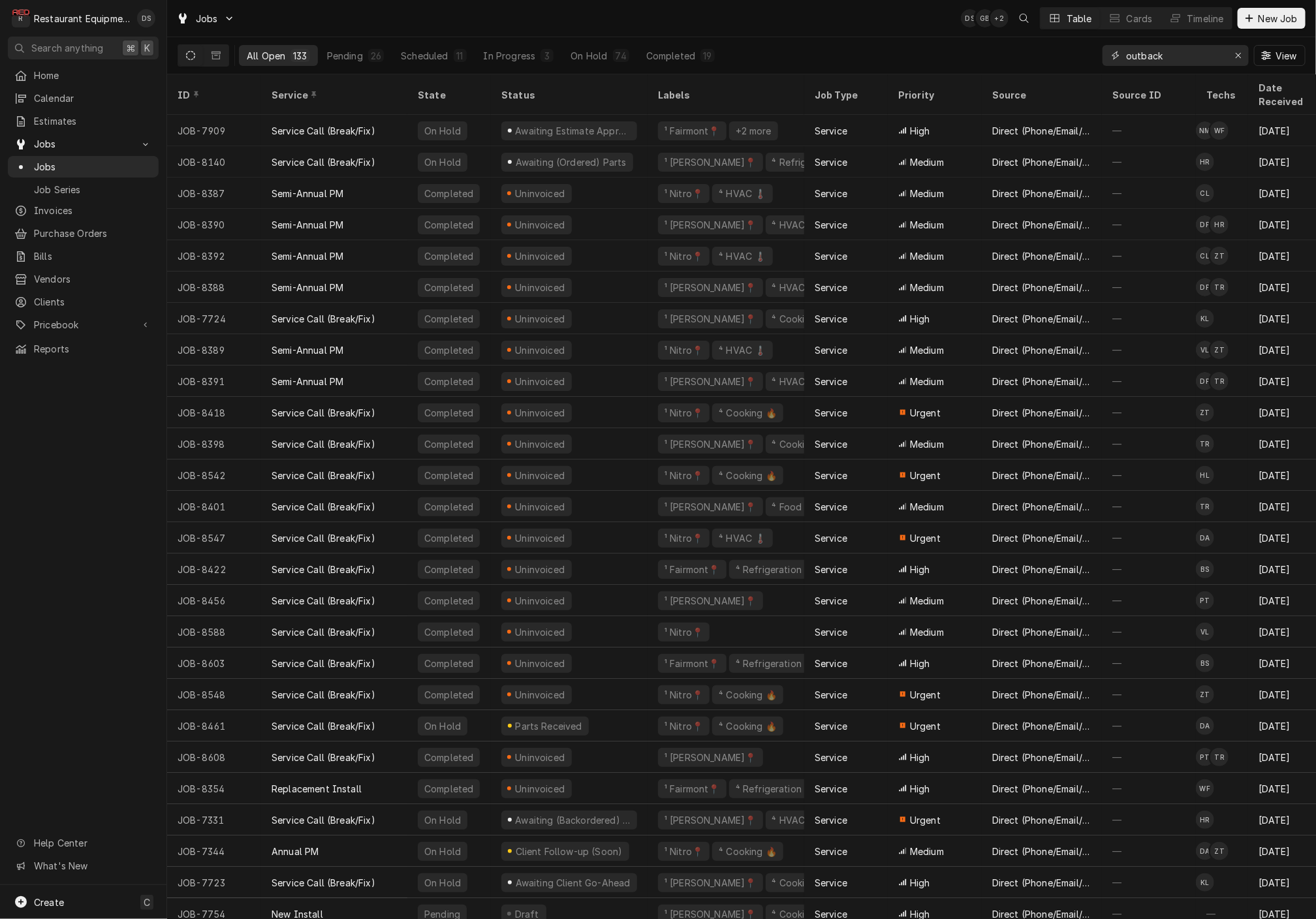
type input "outback"
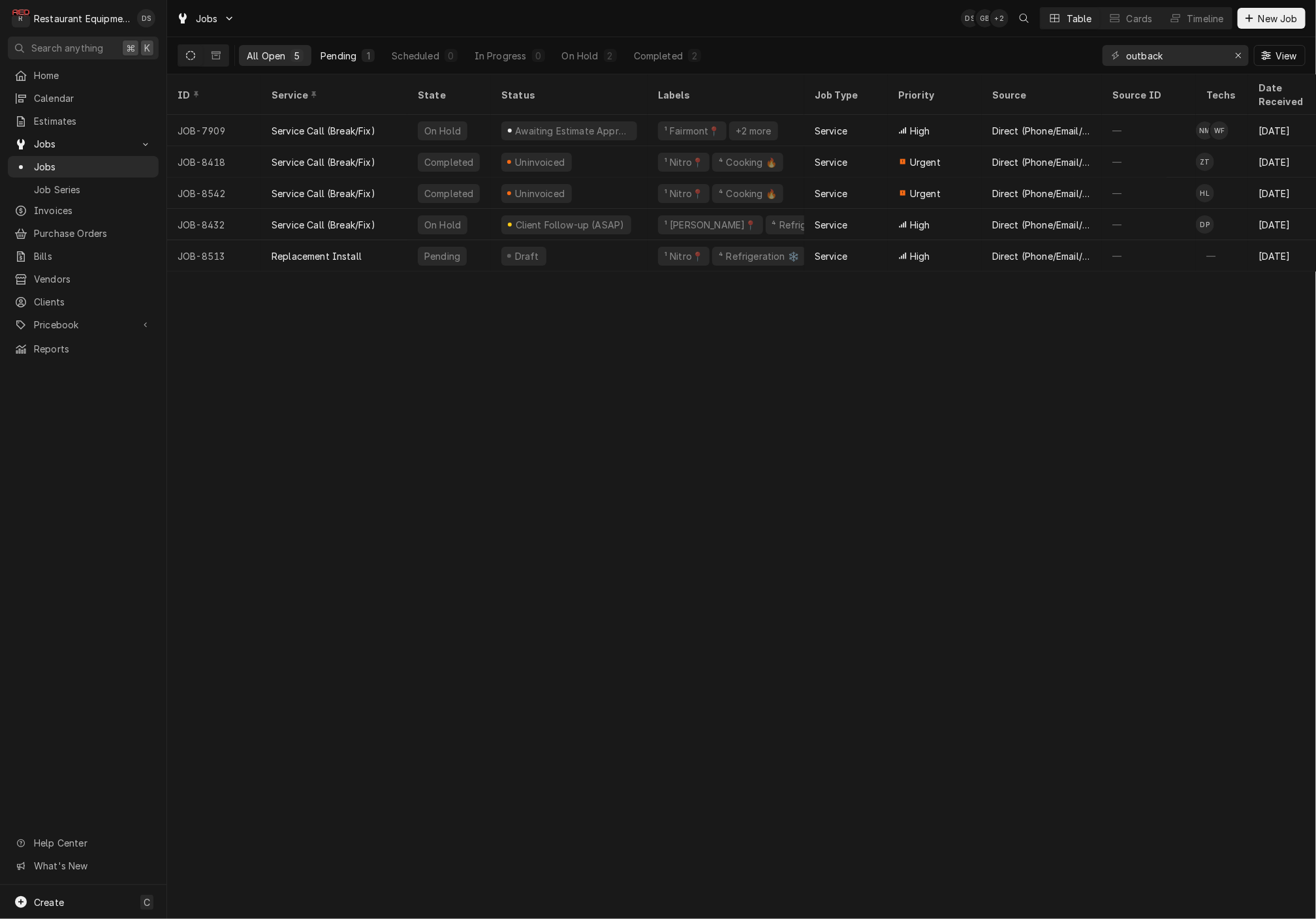
click at [368, 59] on div "1" at bounding box center [368, 56] width 8 height 14
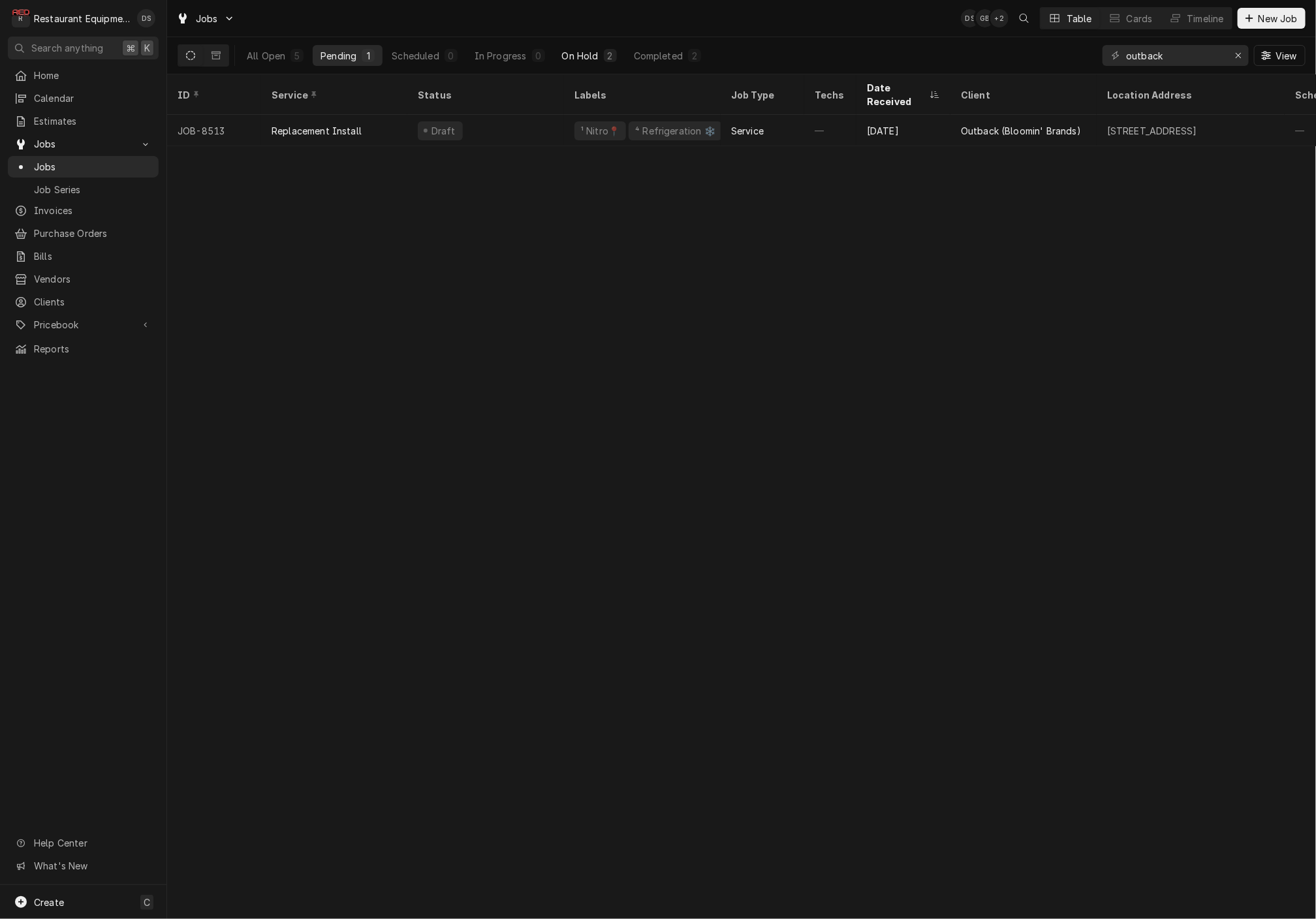
click at [573, 51] on div "On Hold" at bounding box center [580, 56] width 37 height 14
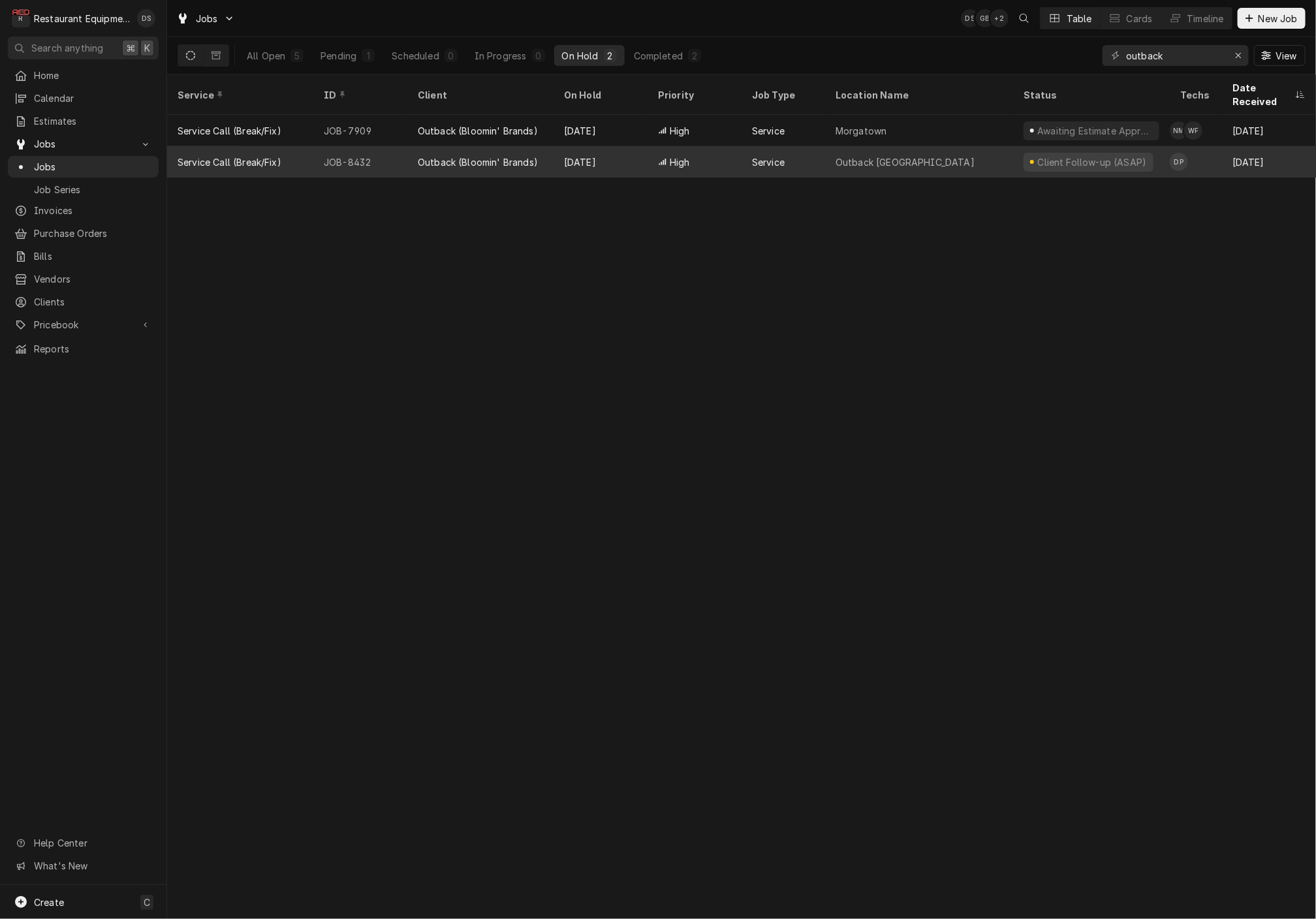
click at [939, 146] on div "Outback Princeton" at bounding box center [919, 161] width 188 height 31
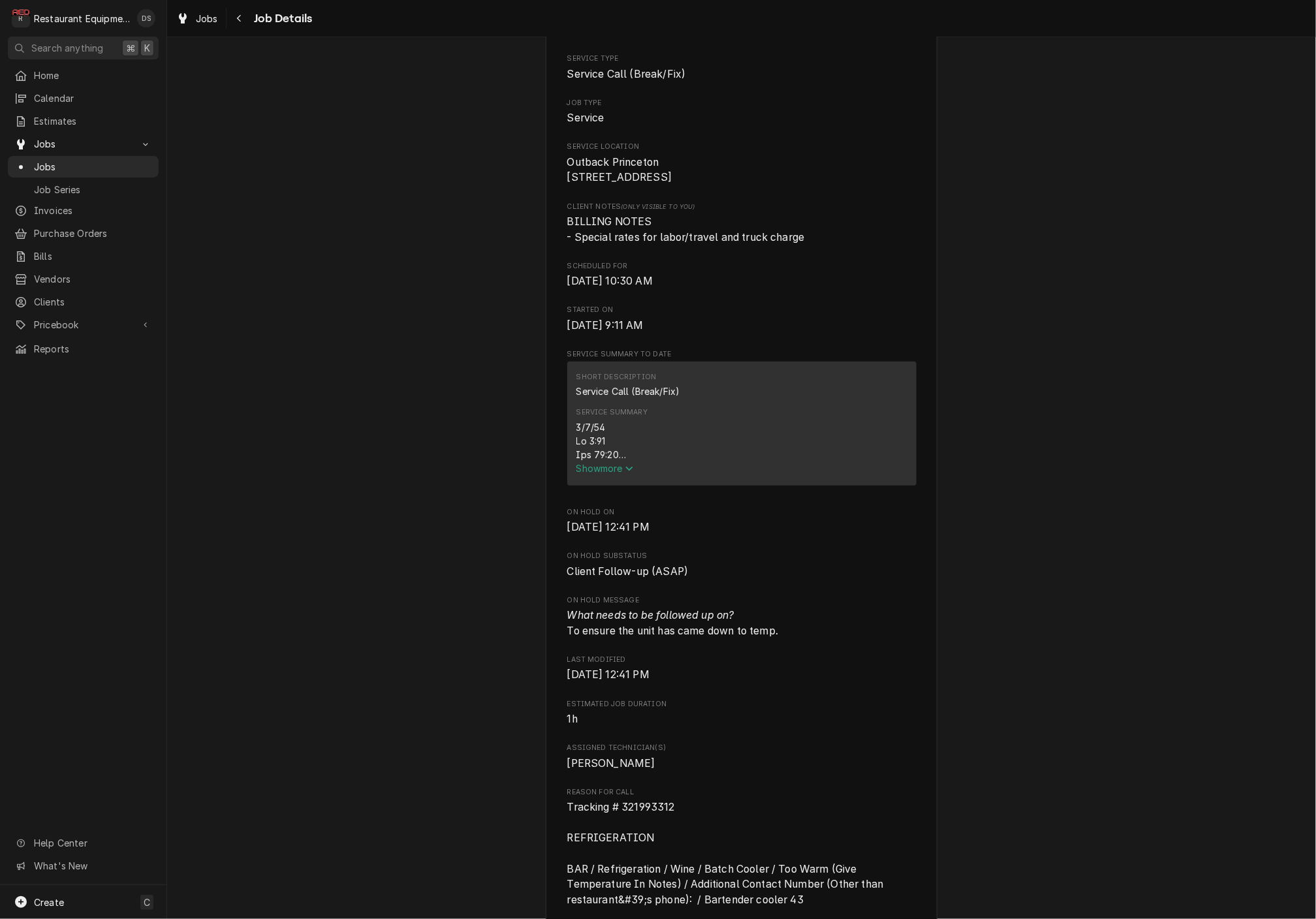
scroll to position [226, 0]
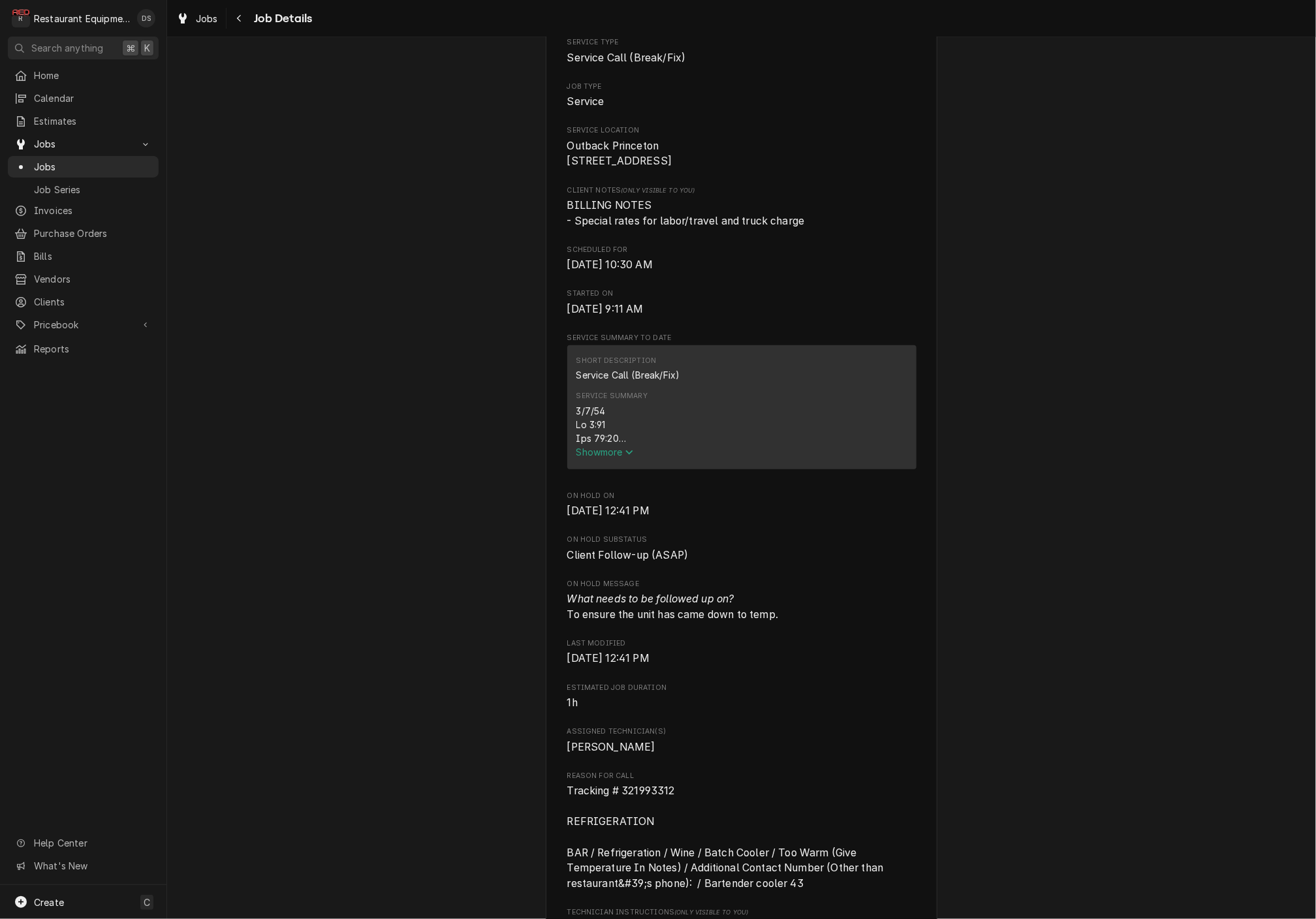
click at [600, 456] on span "Show more" at bounding box center [605, 452] width 57 height 11
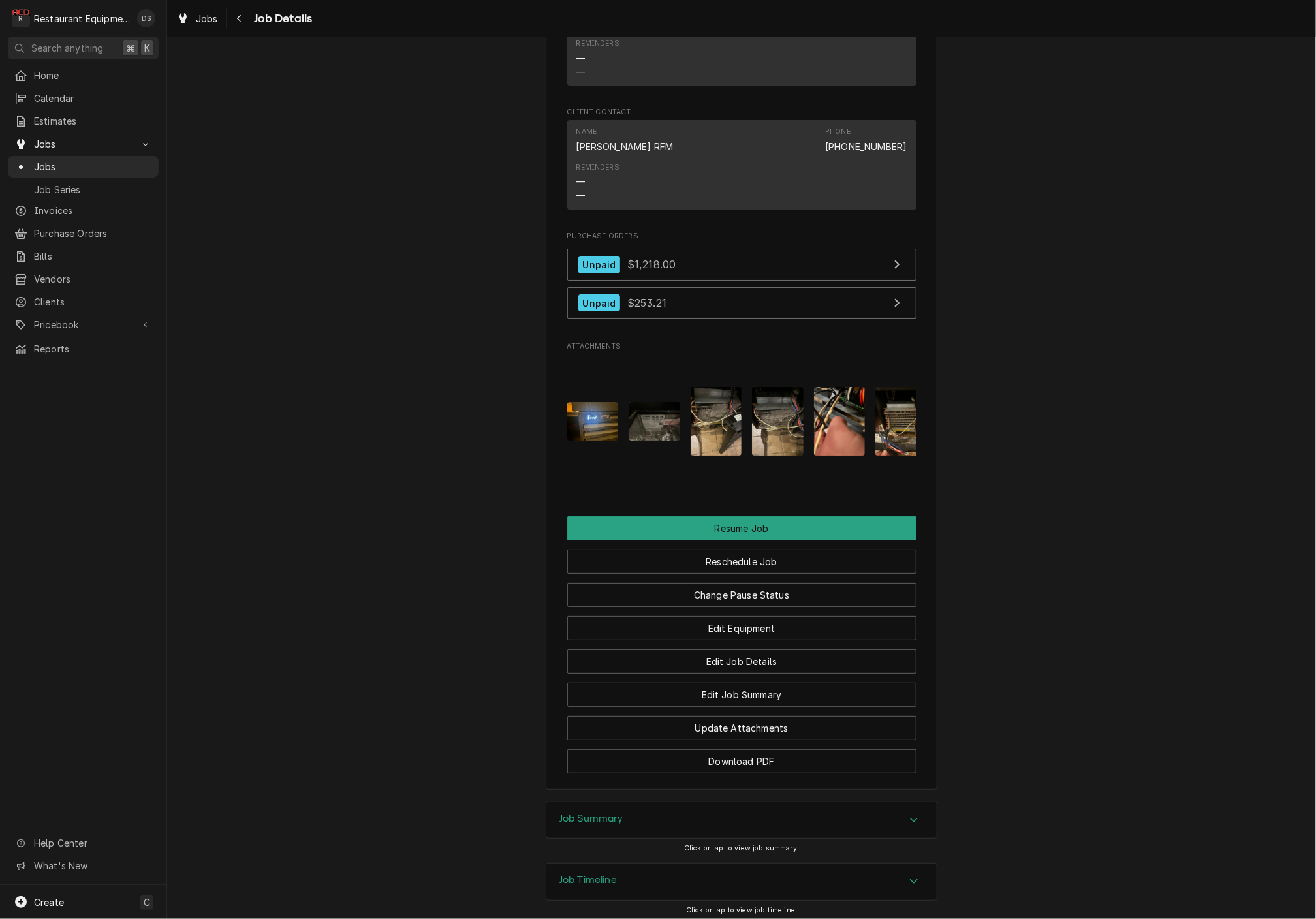
scroll to position [2614, 0]
click at [721, 551] on button "Reschedule Job" at bounding box center [741, 562] width 349 height 24
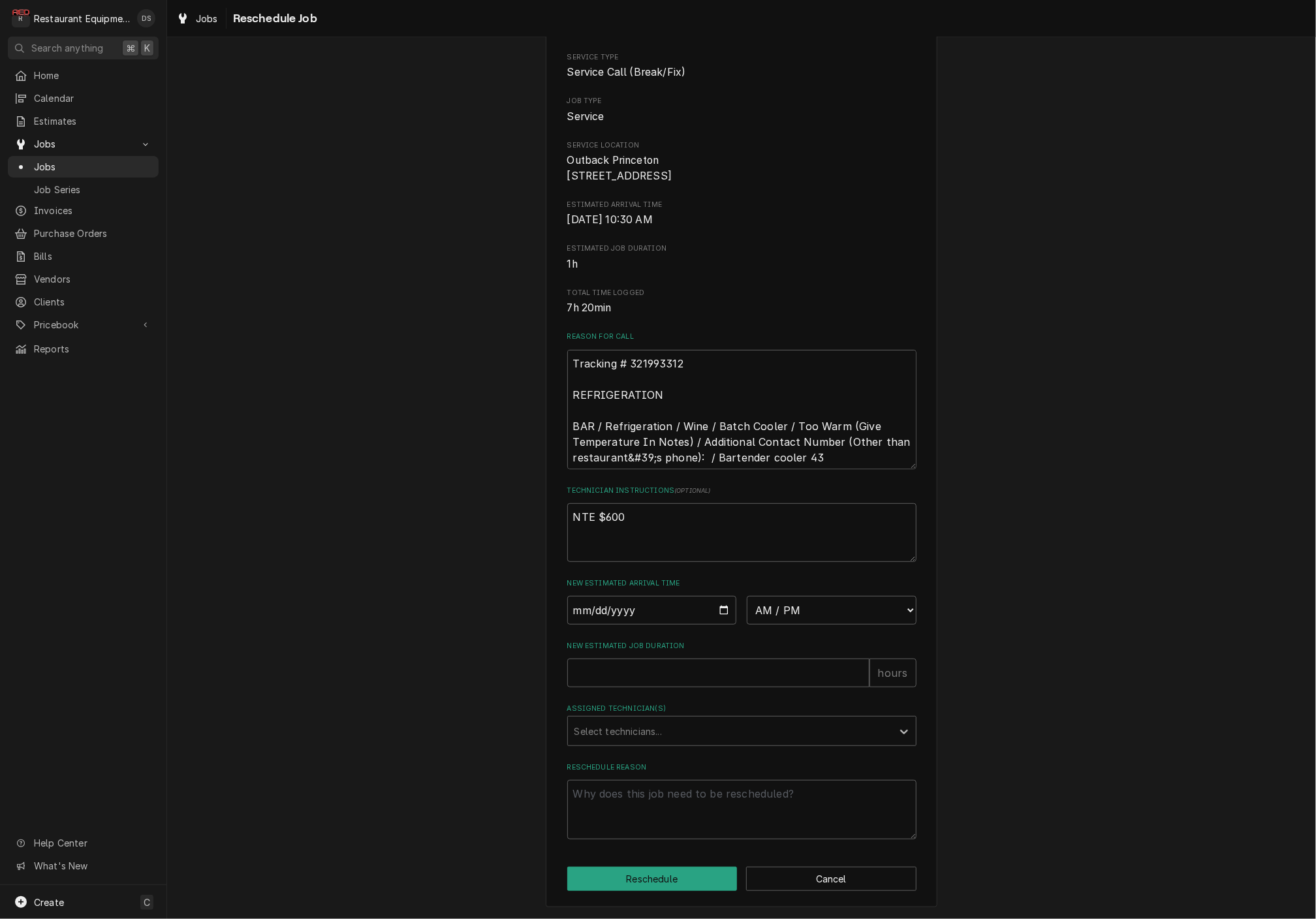
scroll to position [114, 0]
click at [637, 615] on input "Date" at bounding box center [652, 611] width 170 height 29
type input "2025-08-20"
type textarea "x"
select select "08:30:00"
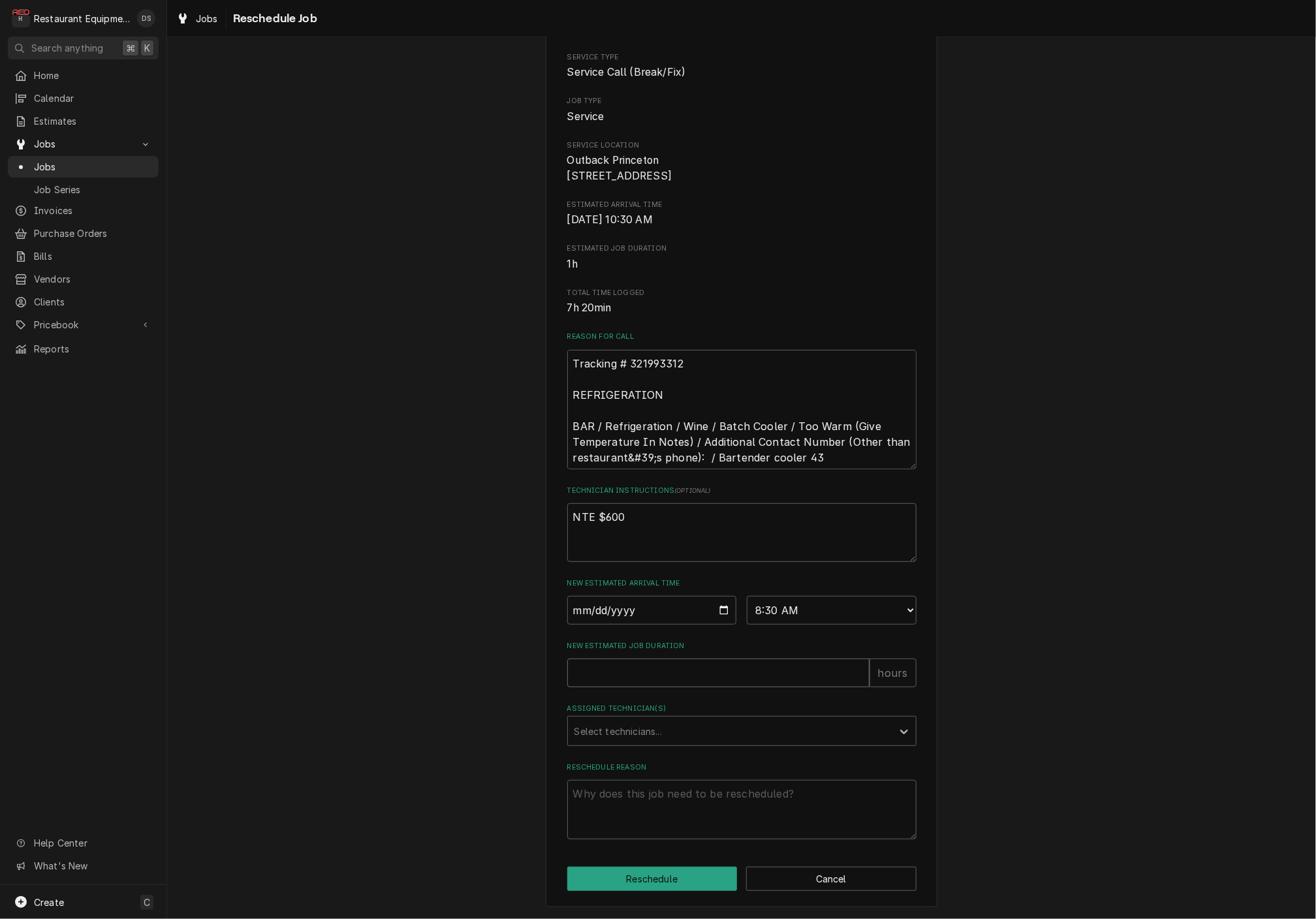
click at [654, 664] on input "New Estimated Job Duration" at bounding box center [718, 673] width 302 height 29
type textarea "x"
type input "1"
click at [652, 730] on div "Select technicians..." at bounding box center [730, 731] width 311 height 14
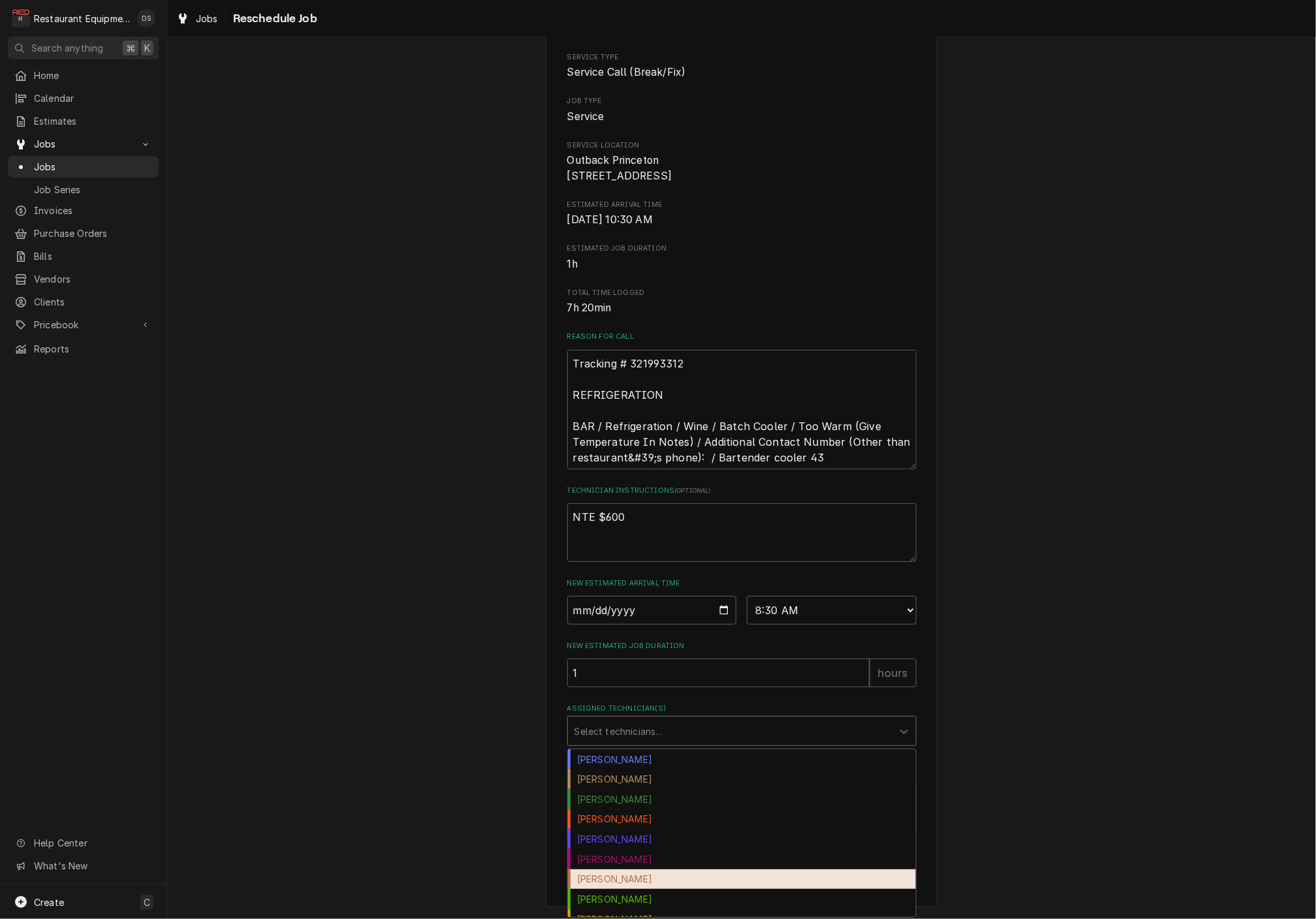
drag, startPoint x: 638, startPoint y: 873, endPoint x: 650, endPoint y: 850, distance: 25.9
click at [638, 873] on div "Hunter Ralston" at bounding box center [741, 879] width 348 height 20
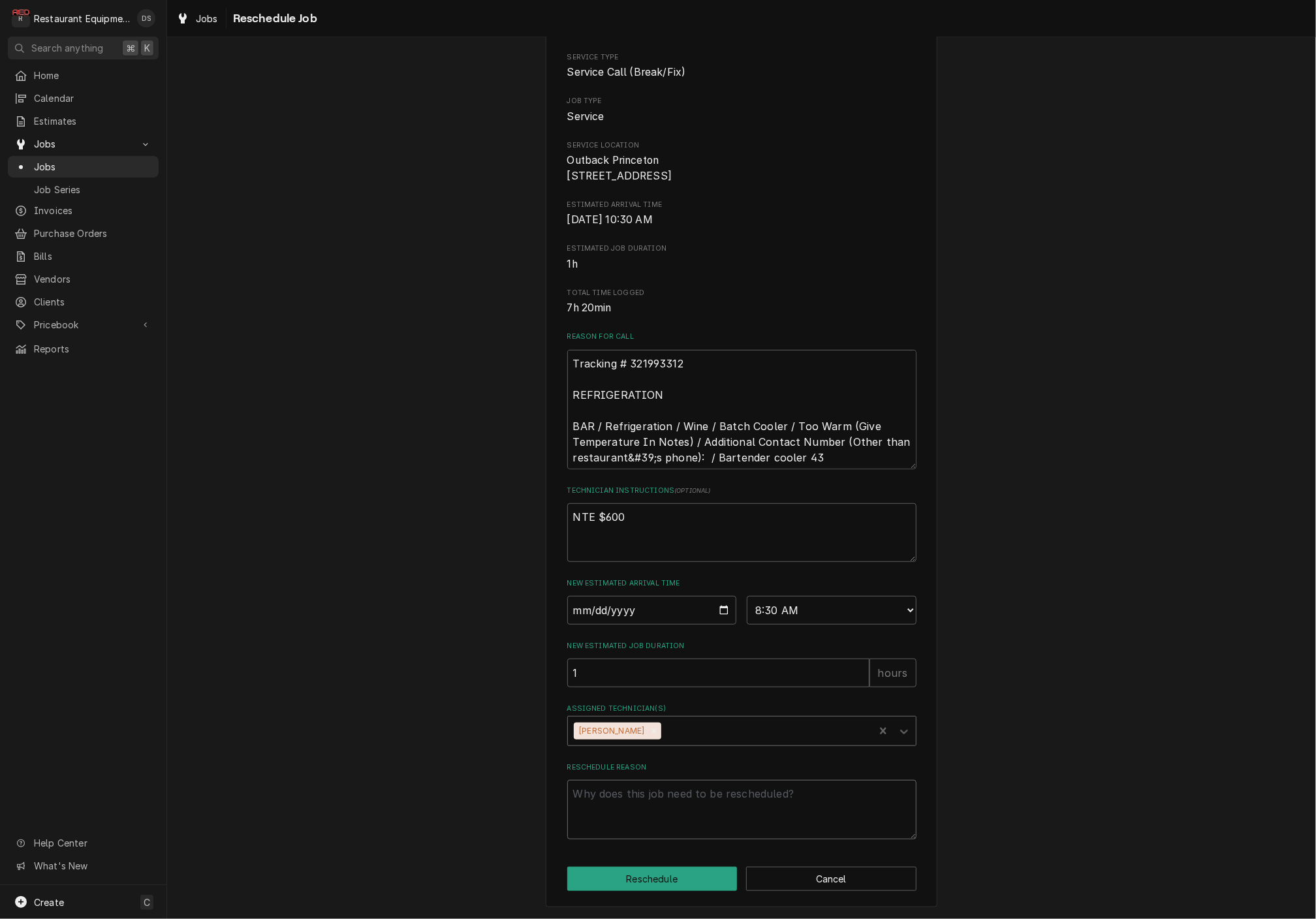
click at [653, 820] on textarea "Reschedule Reason" at bounding box center [741, 809] width 349 height 59
type textarea "x"
type textarea "a"
type textarea "x"
type textarea "ad"
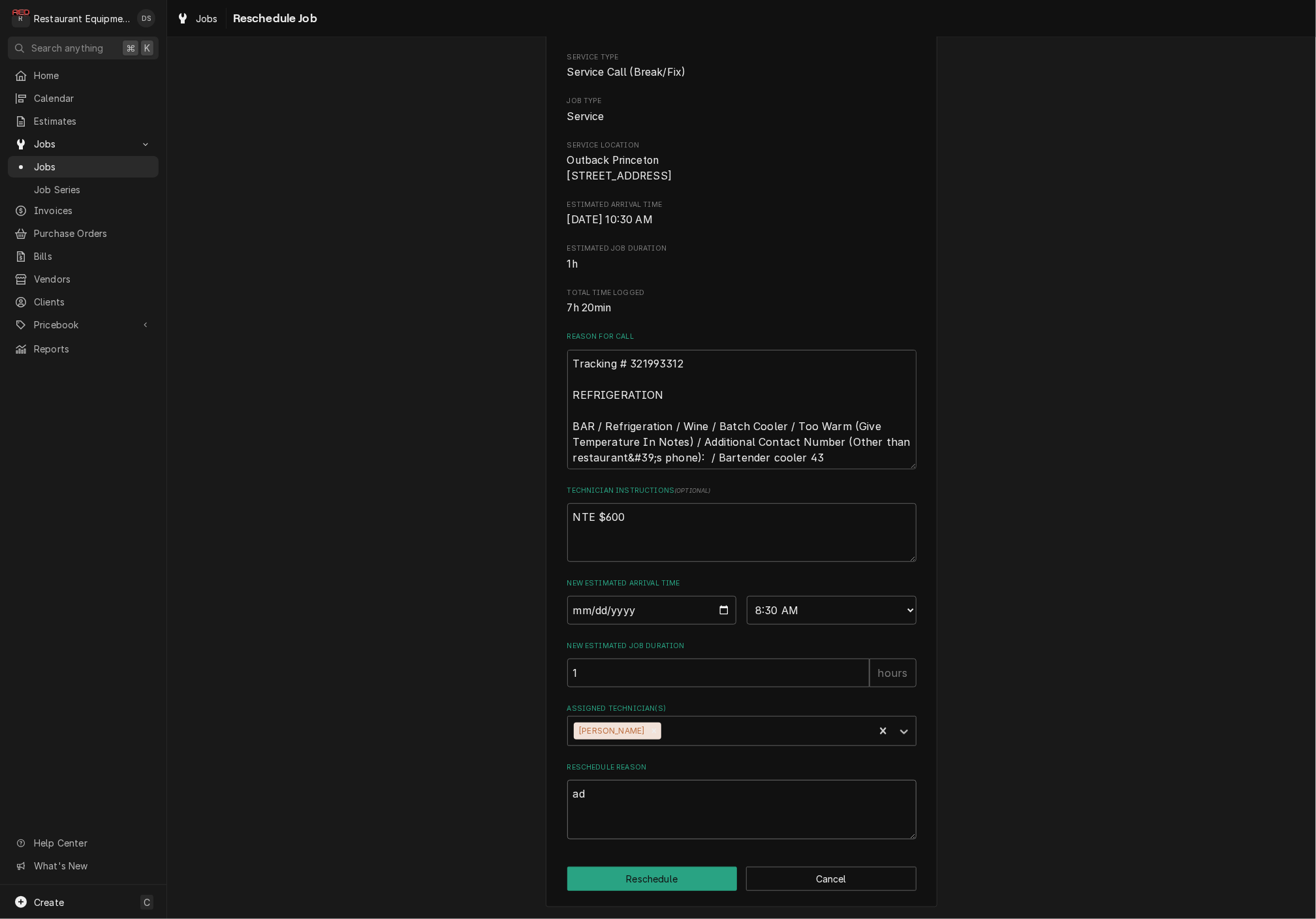
type textarea "x"
type textarea "add"
type textarea "x"
type textarea "add"
type textarea "x"
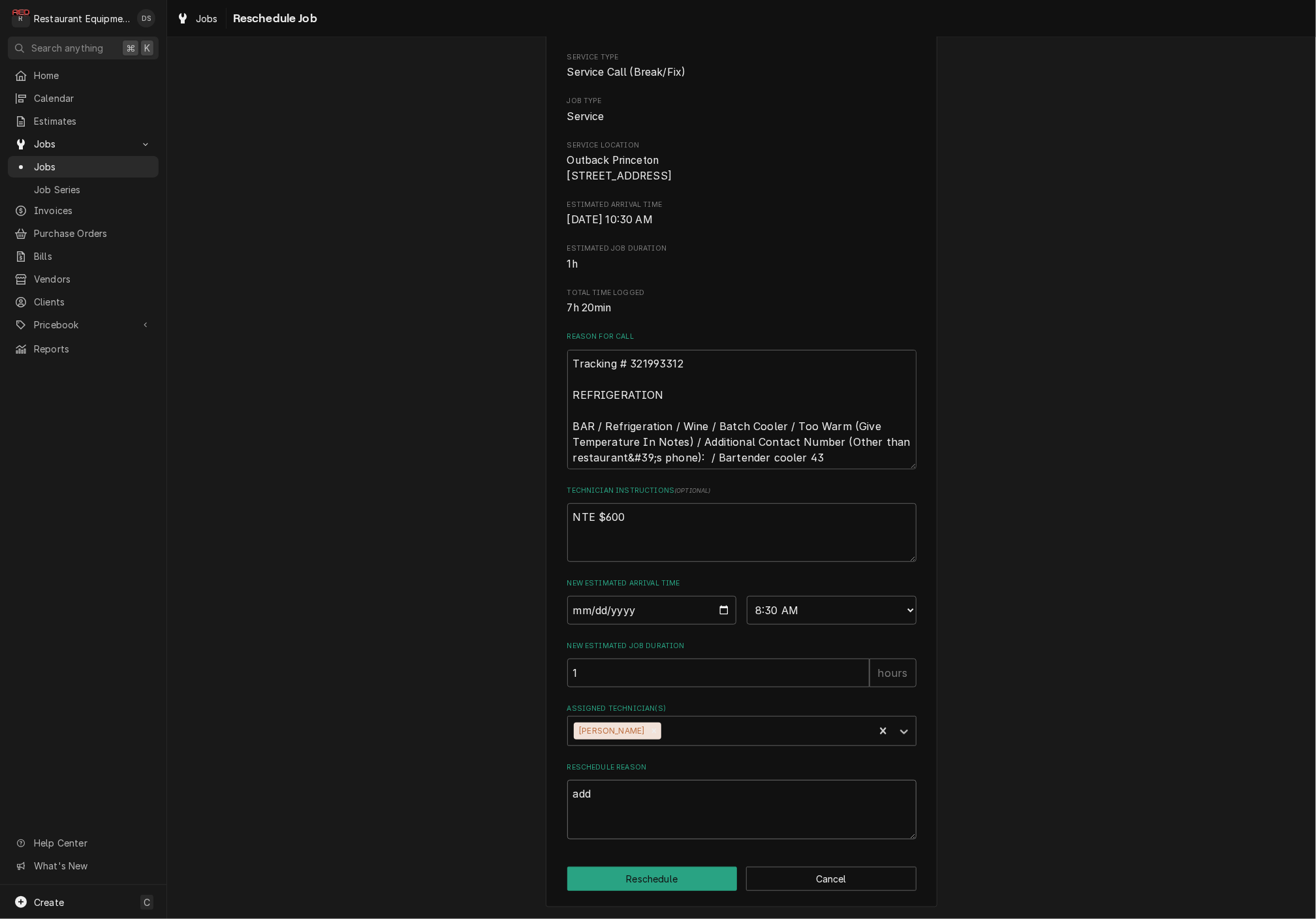
type textarea "add t"
type textarea "x"
type textarea "add te"
type textarea "x"
type textarea "add tec"
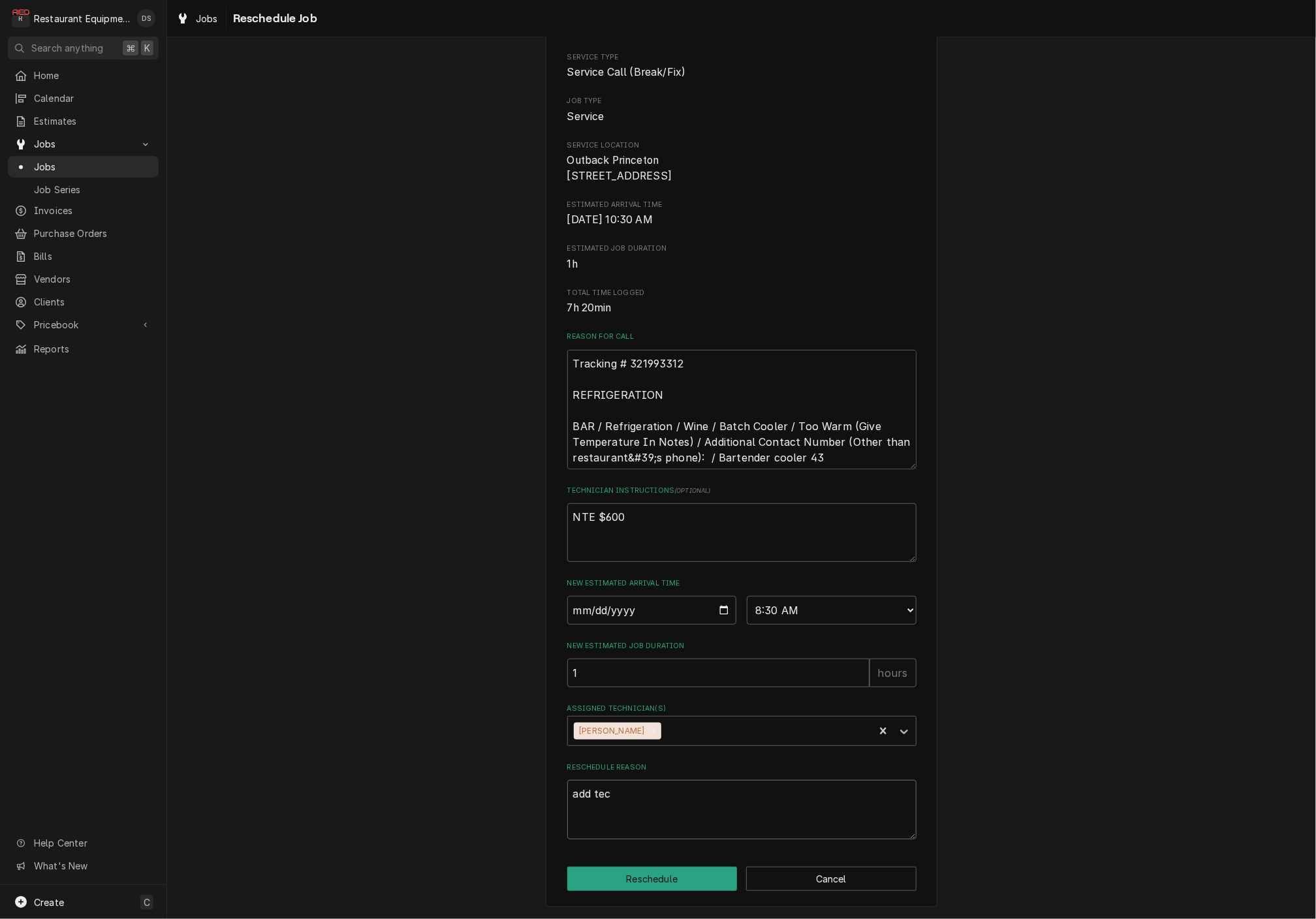
type textarea "x"
type textarea "add tech"
click at [662, 869] on button "Reschedule" at bounding box center [652, 879] width 170 height 24
type textarea "x"
